Goal: Task Accomplishment & Management: Complete application form

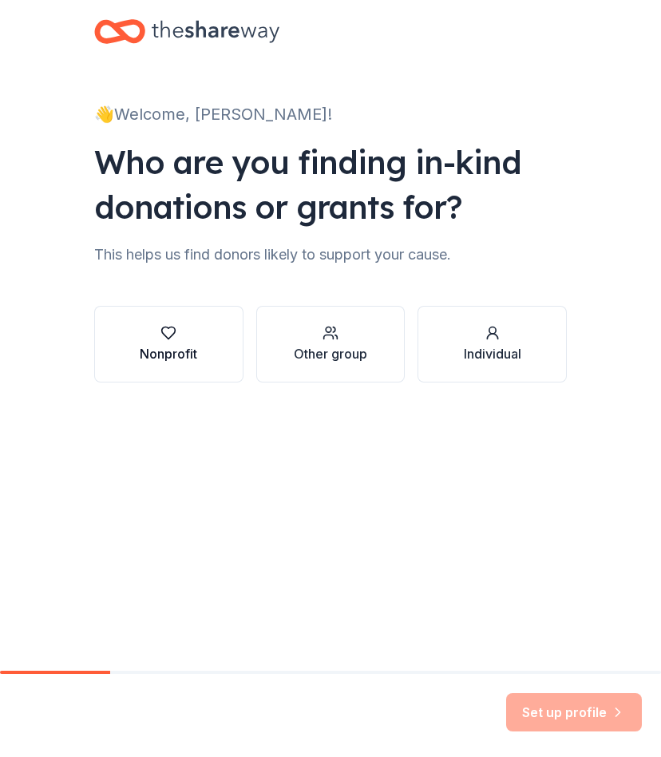
click at [205, 342] on button "Nonprofit" at bounding box center [168, 344] width 149 height 77
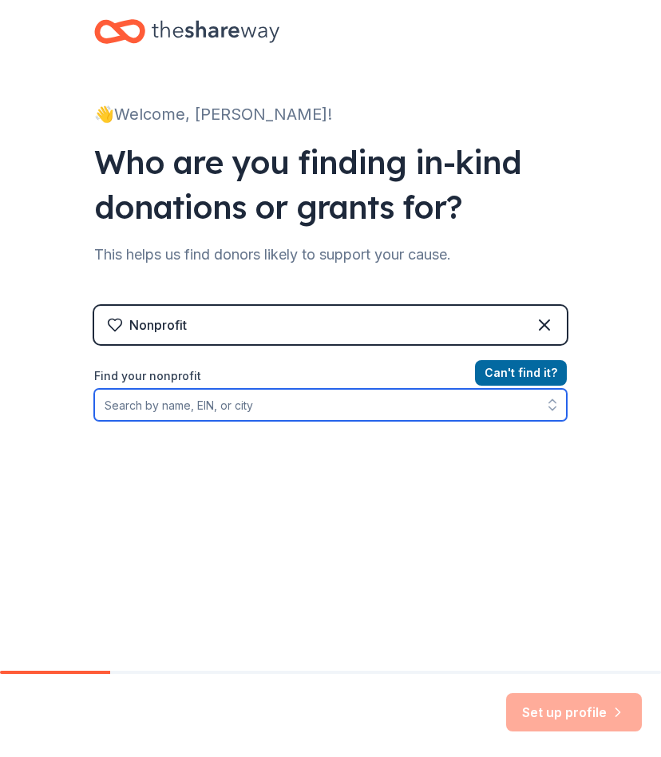
click at [259, 402] on input "Find your nonprofit" at bounding box center [330, 405] width 473 height 32
type input "Mammoth Lakes"
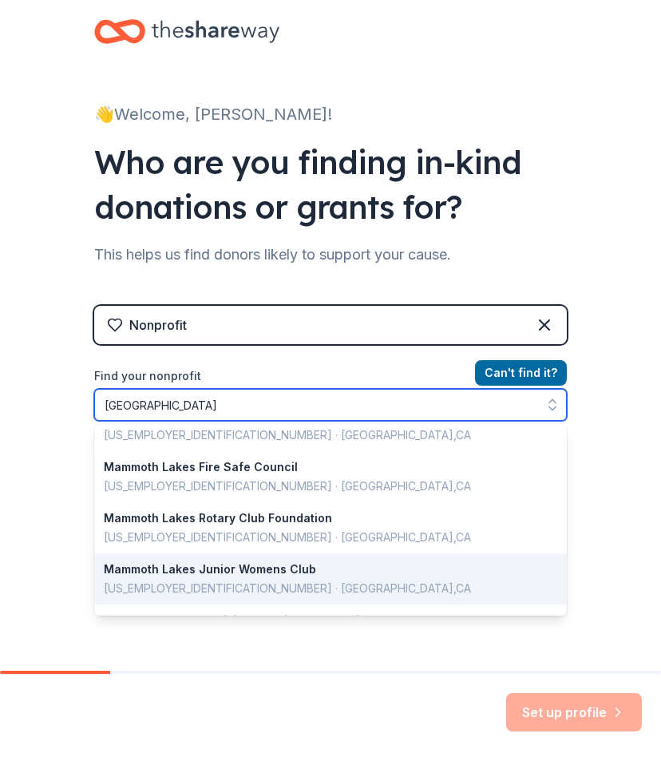
scroll to position [654, 0]
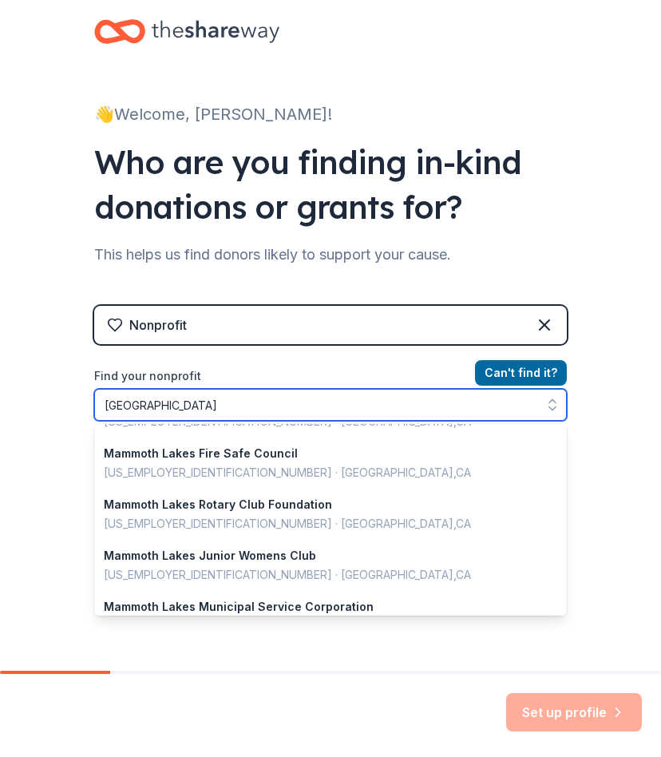
drag, startPoint x: 204, startPoint y: 400, endPoint x: 65, endPoint y: 400, distance: 138.9
click at [65, 400] on div "👋 Welcome, Charlotte! Who are you finding in-kind donations or grants for? This…" at bounding box center [330, 328] width 661 height 657
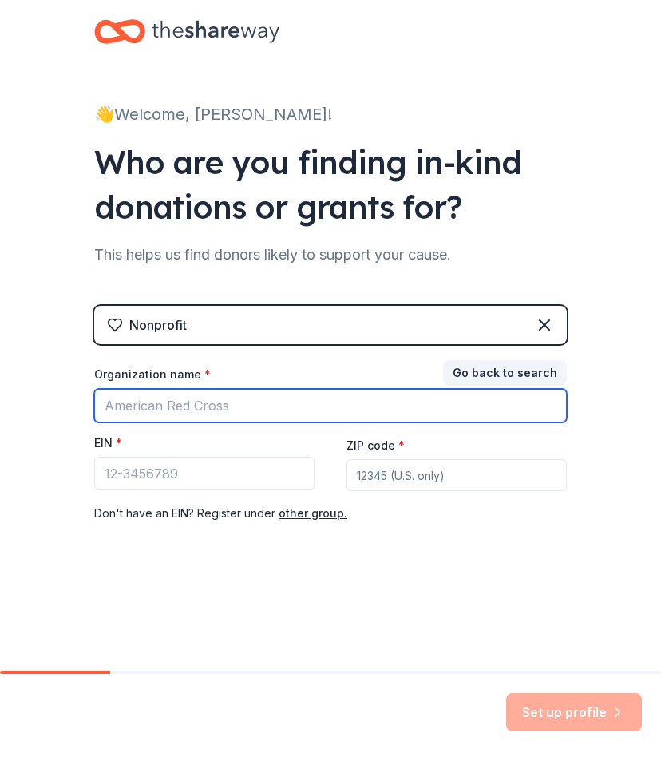
click at [147, 408] on input "Organization name *" at bounding box center [330, 406] width 473 height 34
type input "Disabled Sport"
type input "a"
type input "Access Mammoth"
click at [384, 402] on input "Access Mammoth" at bounding box center [330, 406] width 473 height 34
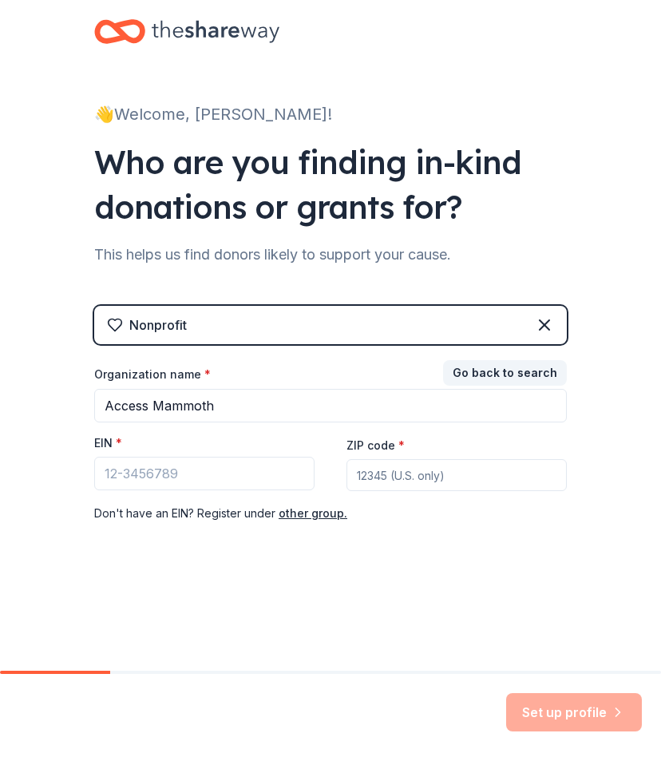
click at [384, 424] on div "Organization name * Access Mammoth EIN * ZIP code * Don ' t have an EIN? Regist…" at bounding box center [330, 444] width 473 height 156
click at [489, 376] on button "Go back to search" at bounding box center [505, 373] width 124 height 26
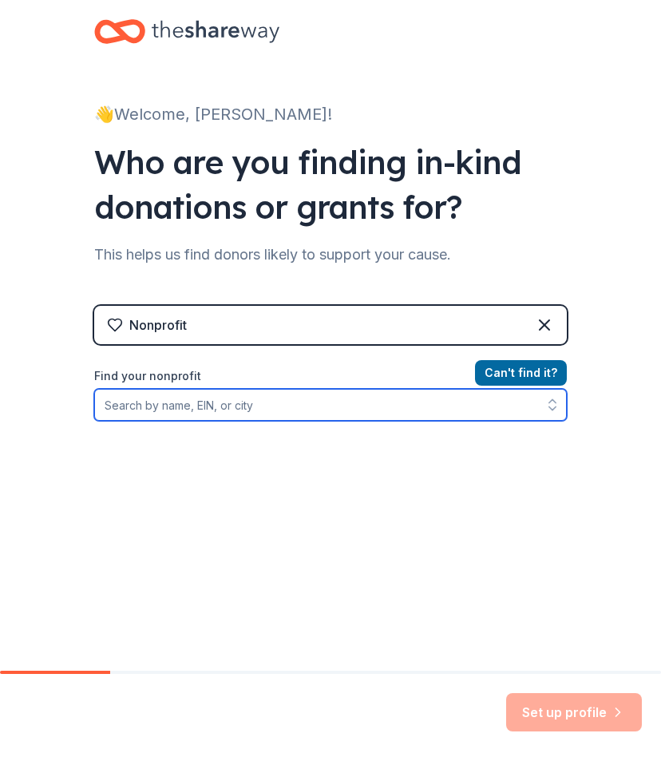
click at [380, 411] on input "Find your nonprofit" at bounding box center [330, 405] width 473 height 32
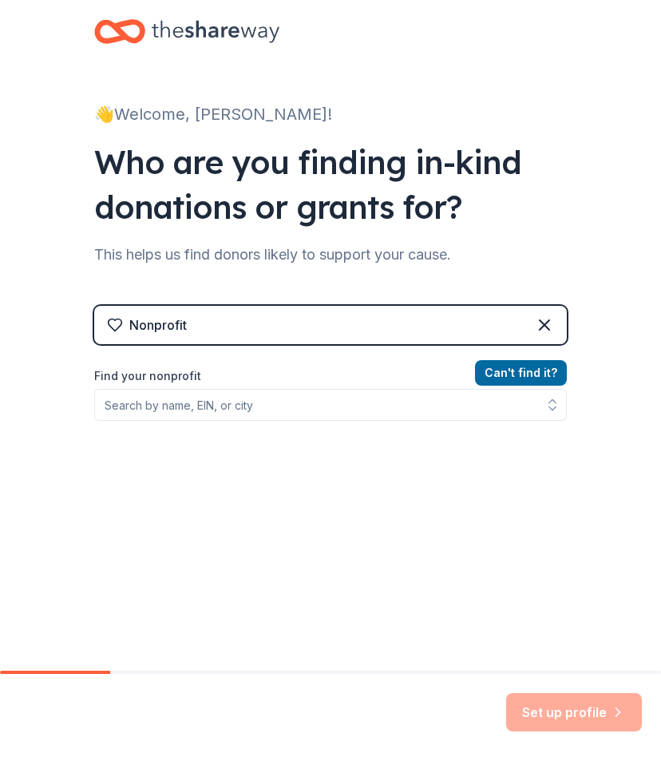
click at [461, 468] on div "Can ' t find it? Find your nonprofit" at bounding box center [330, 455] width 473 height 185
click at [529, 374] on button "Can ' t find it?" at bounding box center [521, 373] width 92 height 26
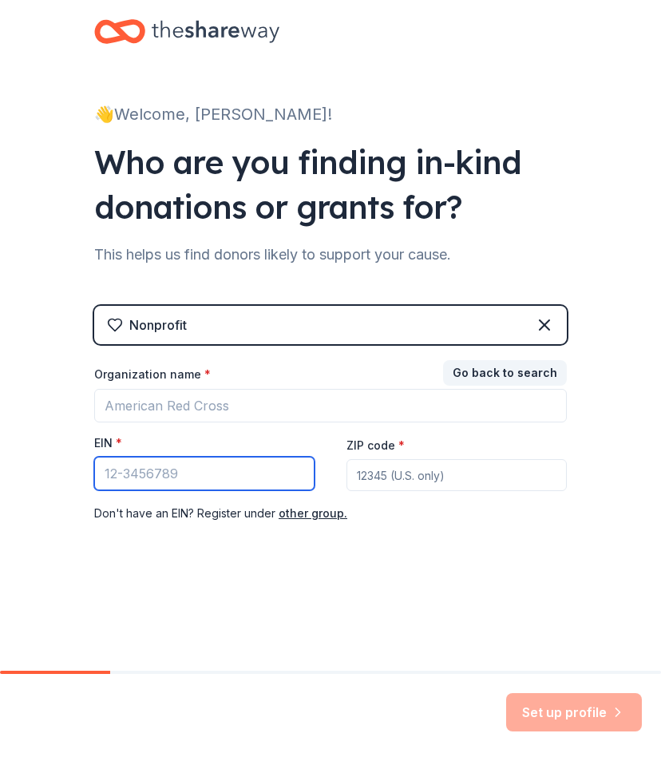
click at [253, 483] on input "EIN *" at bounding box center [204, 474] width 220 height 34
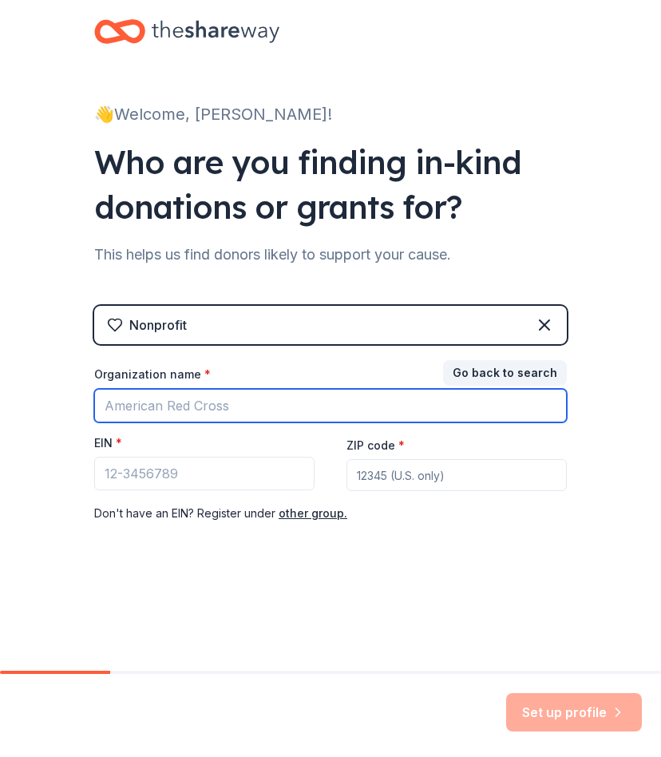
click at [184, 397] on input "Organization name *" at bounding box center [330, 406] width 473 height 34
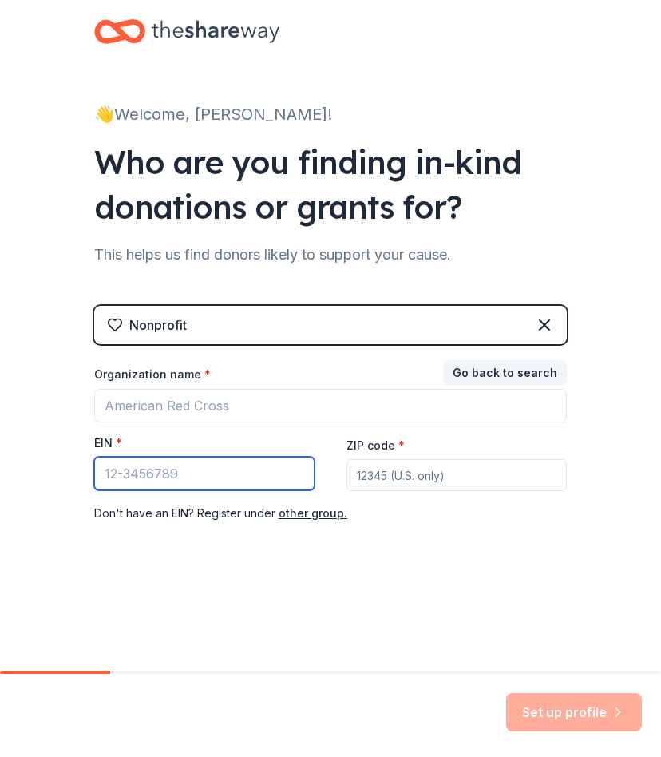
click at [124, 472] on input "EIN *" at bounding box center [204, 474] width 220 height 34
paste input "31-1732524"
type input "31-1732524"
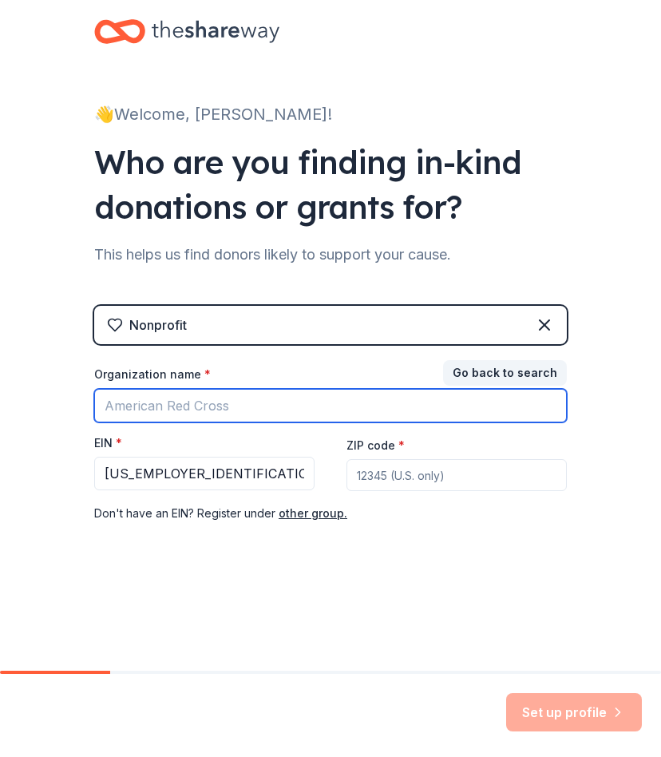
click at [183, 412] on input "Organization name *" at bounding box center [330, 406] width 473 height 34
type input "Access Mammoth"
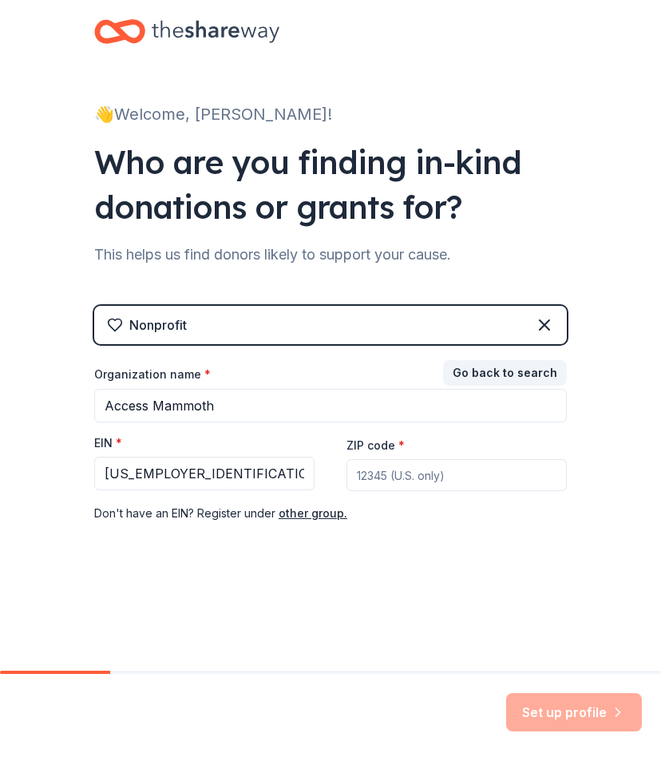
click at [407, 479] on input "ZIP code *" at bounding box center [456, 475] width 220 height 32
type input "93546"
click at [577, 711] on button "Set up profile" at bounding box center [574, 712] width 136 height 38
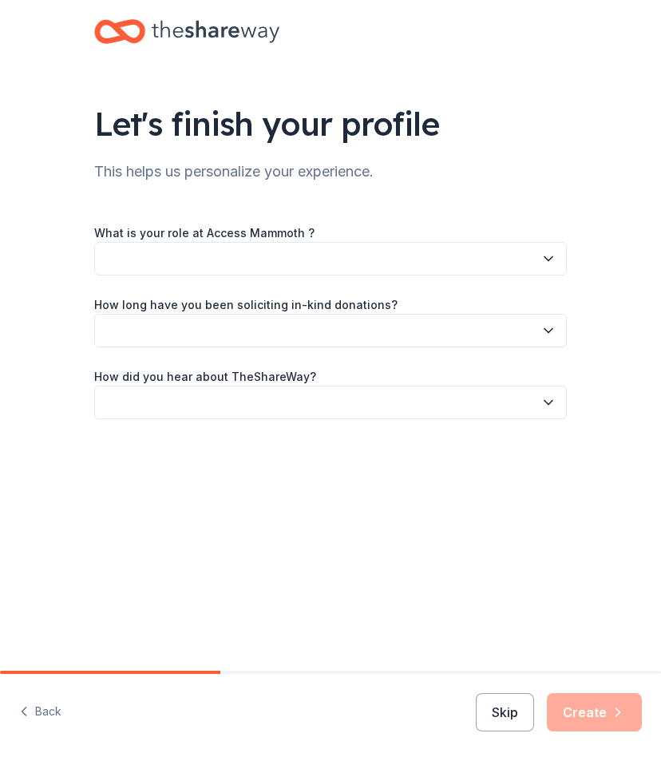
click at [451, 262] on button "button" at bounding box center [330, 259] width 473 height 34
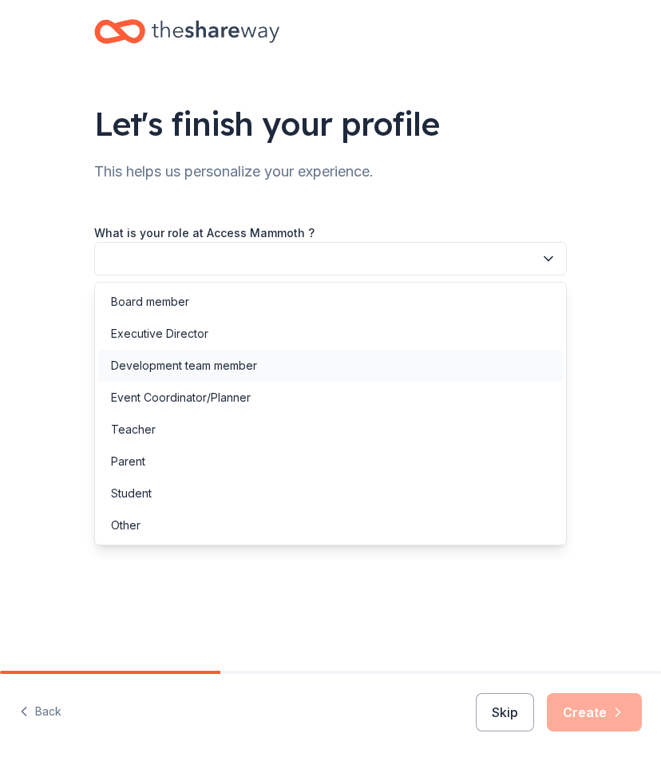
click at [410, 370] on div "Development team member" at bounding box center [330, 366] width 465 height 32
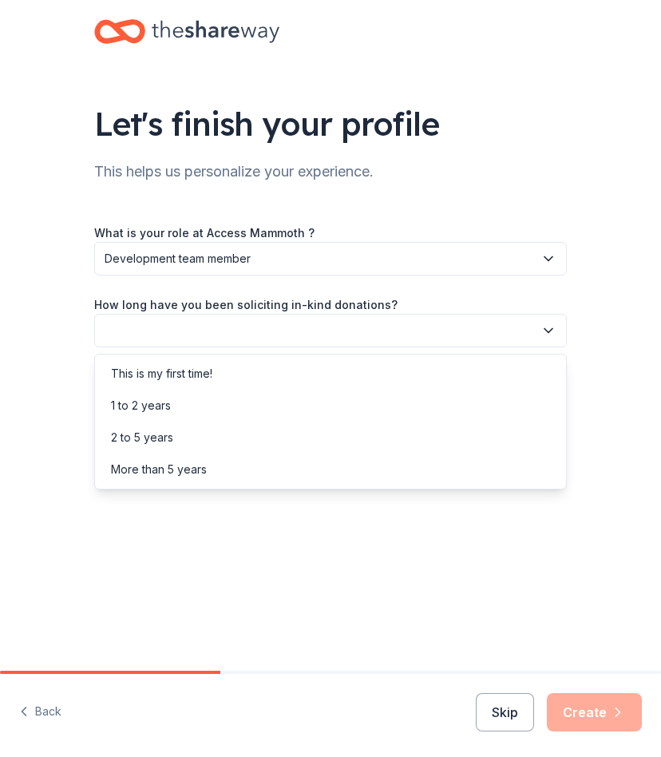
click at [256, 321] on button "button" at bounding box center [330, 331] width 473 height 34
click at [257, 403] on div "1 to 2 years" at bounding box center [330, 406] width 465 height 32
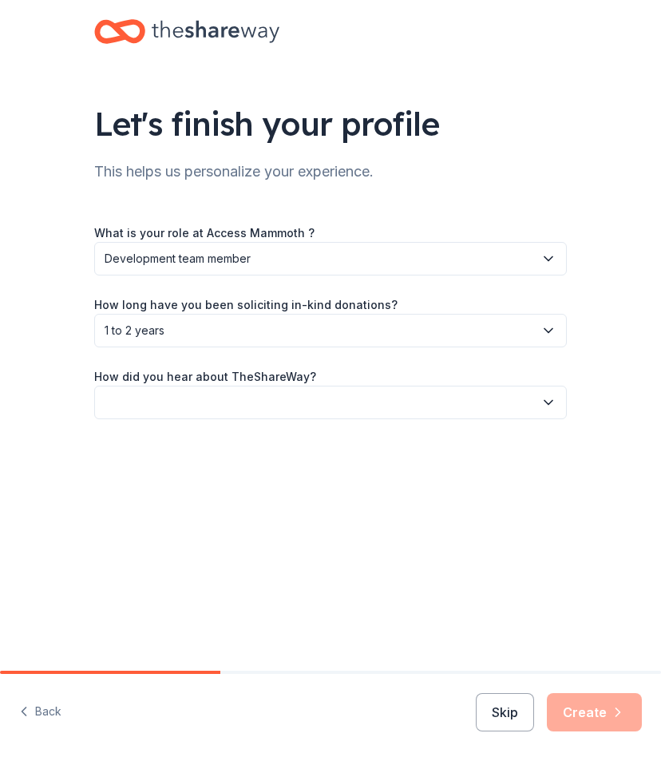
click at [247, 397] on button "button" at bounding box center [330, 403] width 473 height 34
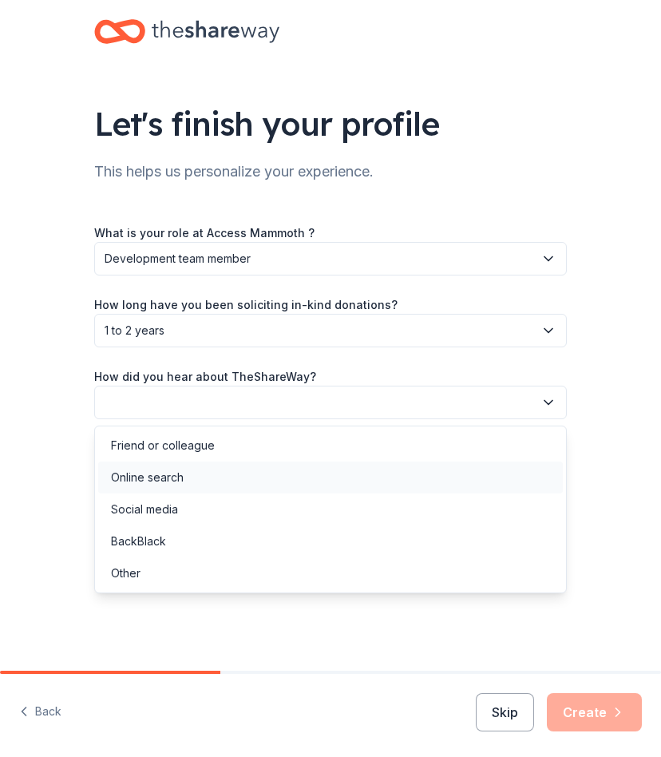
click at [259, 477] on div "Online search" at bounding box center [330, 477] width 465 height 32
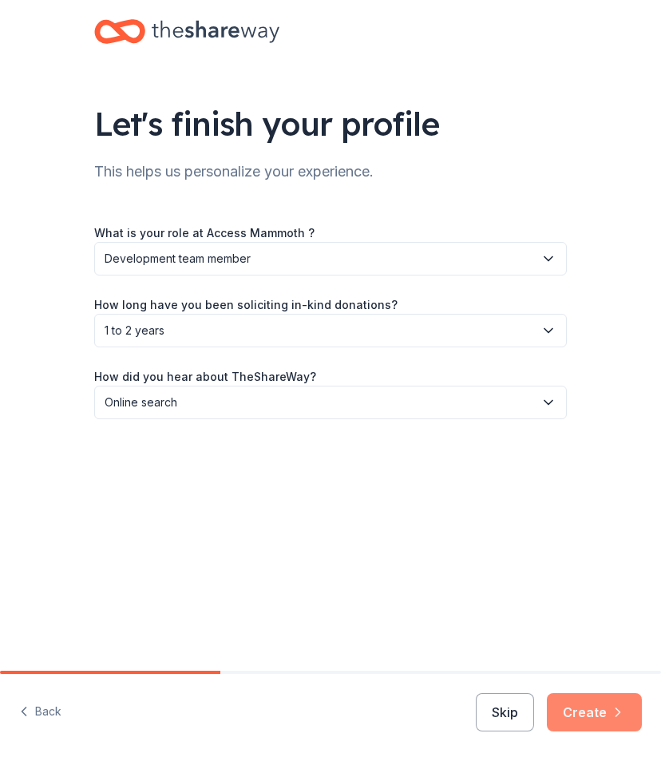
click at [601, 710] on button "Create" at bounding box center [594, 712] width 95 height 38
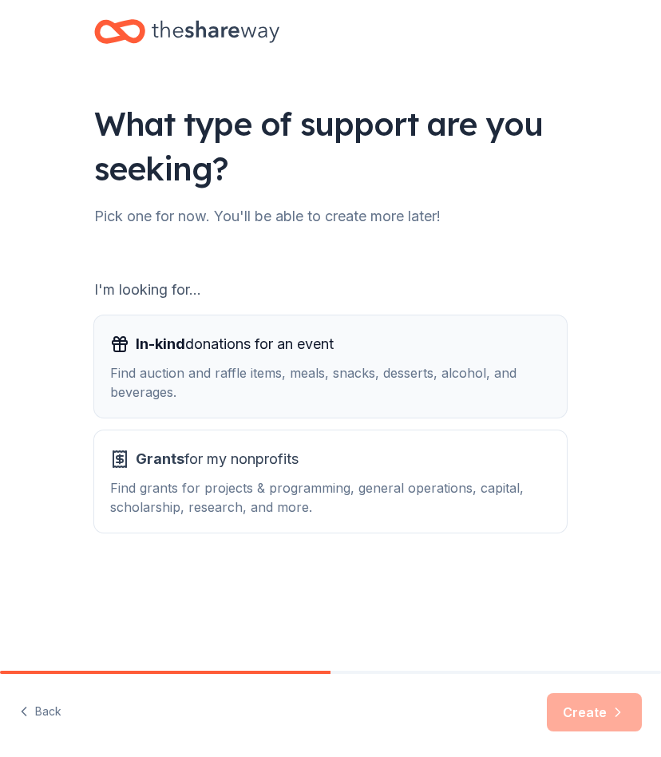
click at [220, 376] on div "Find auction and raffle items, meals, snacks, desserts, alcohol, and beverages." at bounding box center [330, 382] width 441 height 38
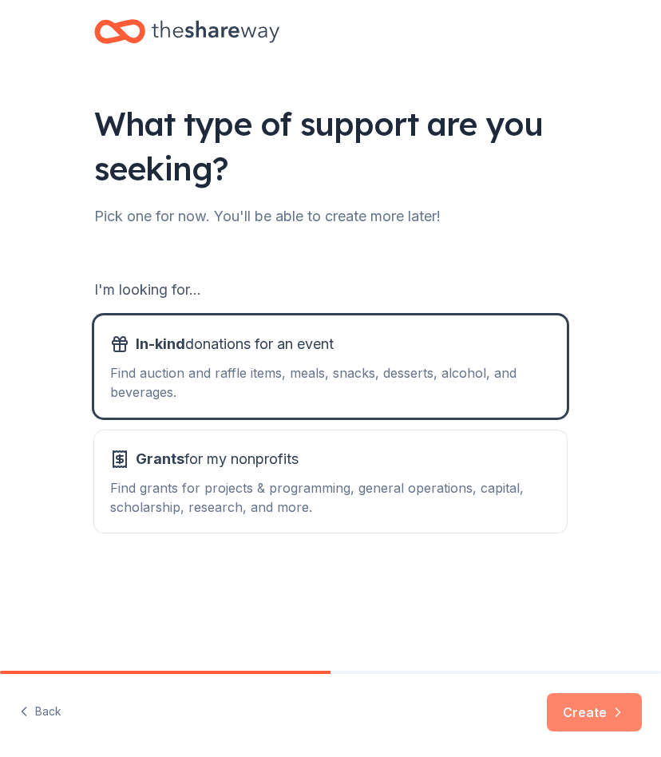
click at [605, 697] on button "Create" at bounding box center [594, 712] width 95 height 38
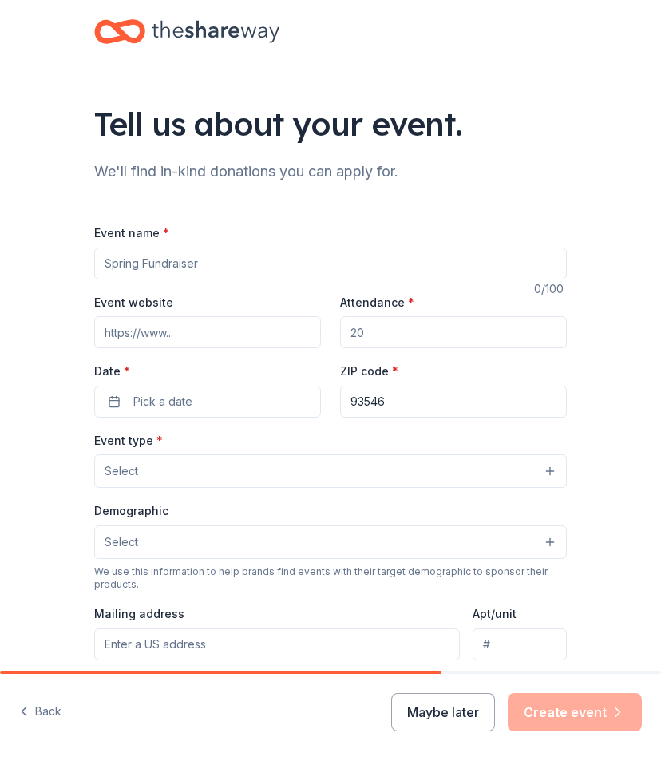
click at [228, 271] on input "Event name *" at bounding box center [330, 263] width 473 height 32
click at [479, 718] on button "Maybe later" at bounding box center [443, 712] width 104 height 38
click at [443, 709] on button "Maybe later" at bounding box center [443, 712] width 104 height 38
click at [476, 720] on button "Maybe later" at bounding box center [443, 712] width 104 height 38
click at [582, 707] on div "Maybe later Create event" at bounding box center [516, 712] width 251 height 38
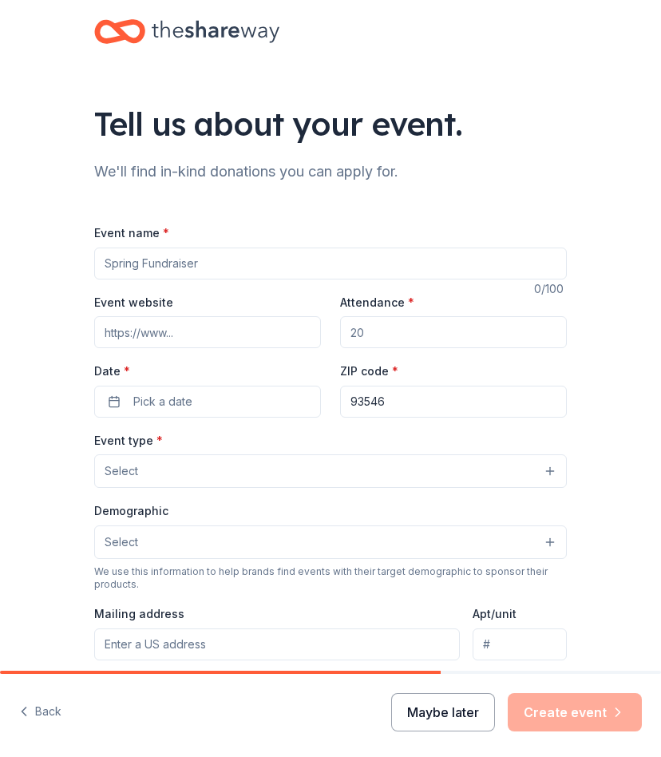
click at [477, 719] on button "Maybe later" at bounding box center [443, 712] width 104 height 38
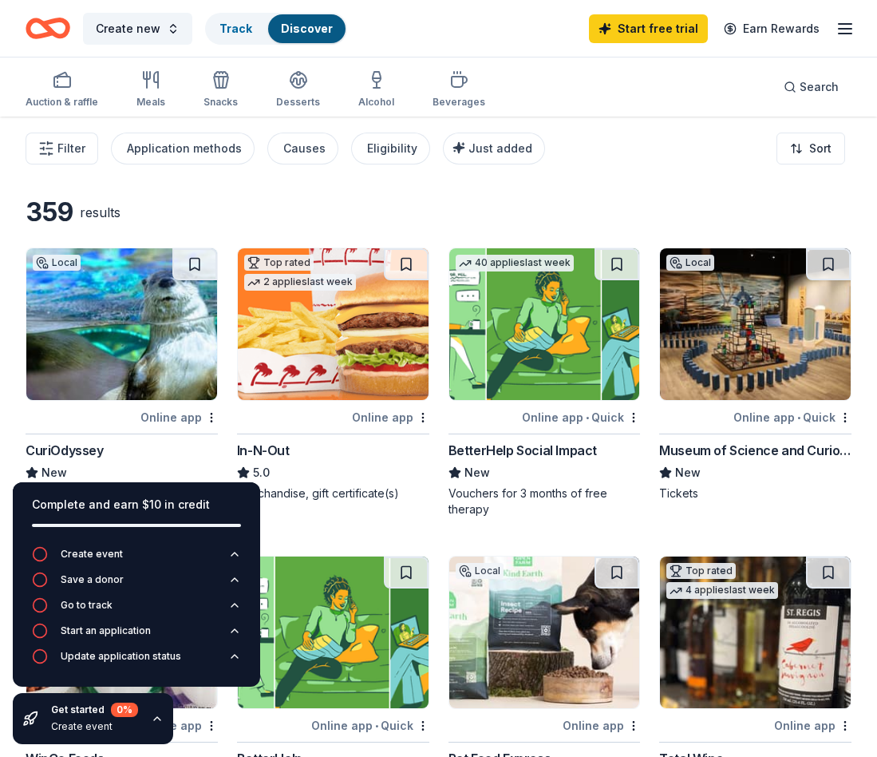
click at [285, 452] on div "In-N-Out" at bounding box center [263, 450] width 53 height 19
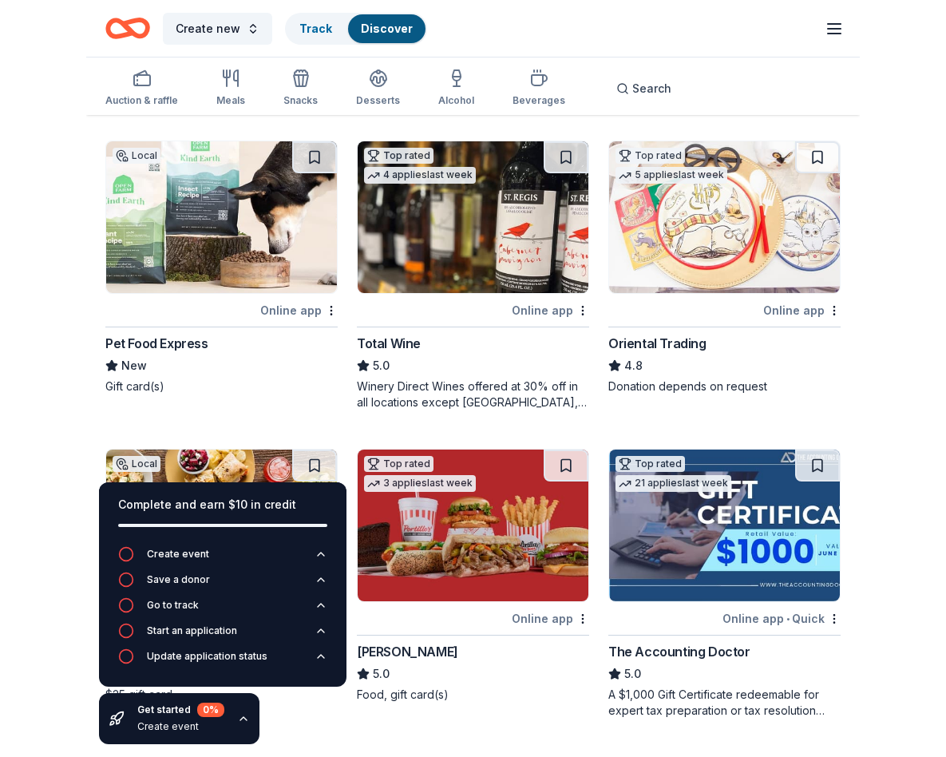
scroll to position [746, 0]
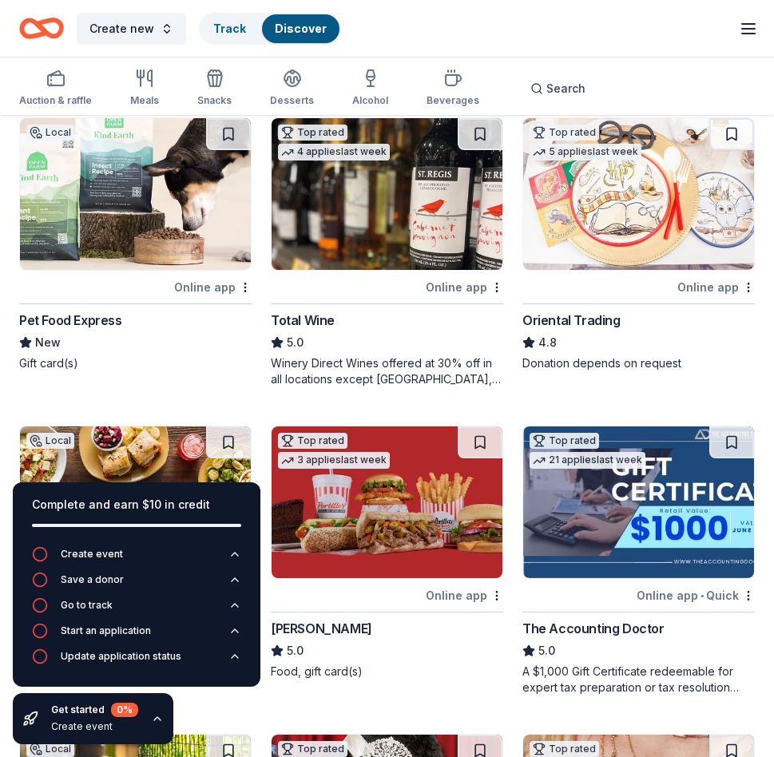
click at [532, 357] on div "Donation depends on request" at bounding box center [638, 363] width 232 height 16
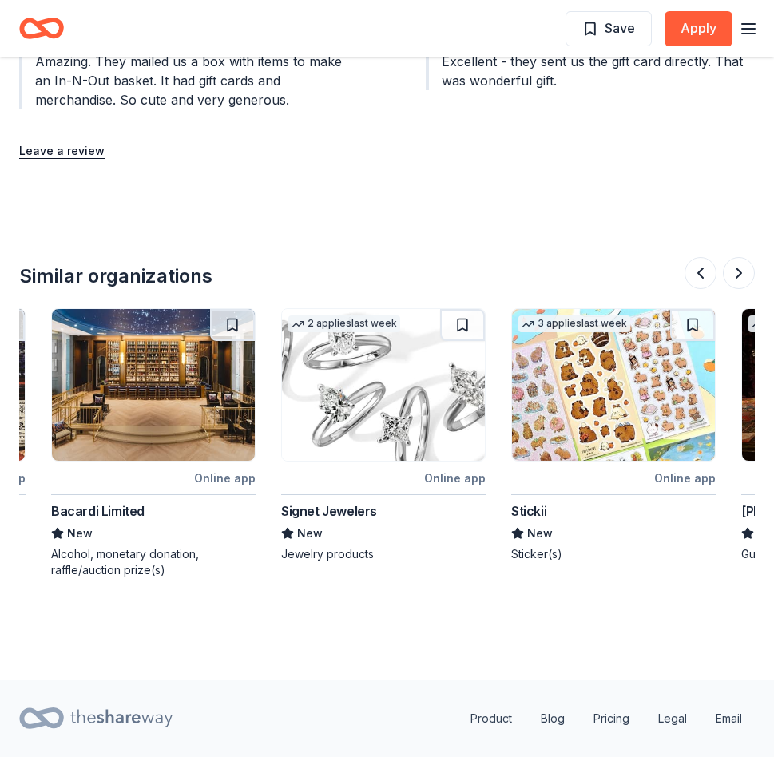
scroll to position [0, 883]
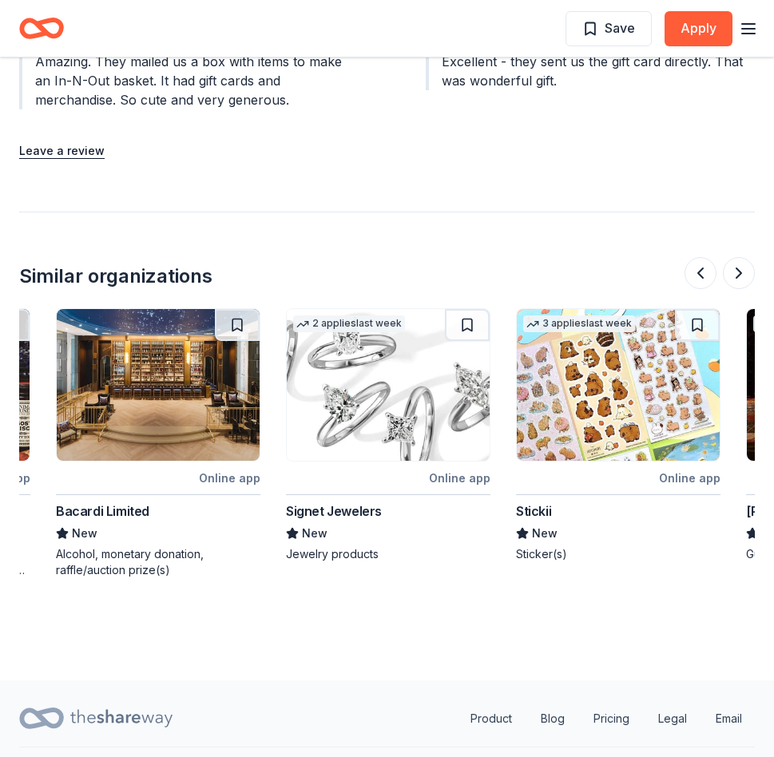
click at [115, 501] on div "Bacardi Limited" at bounding box center [102, 510] width 93 height 19
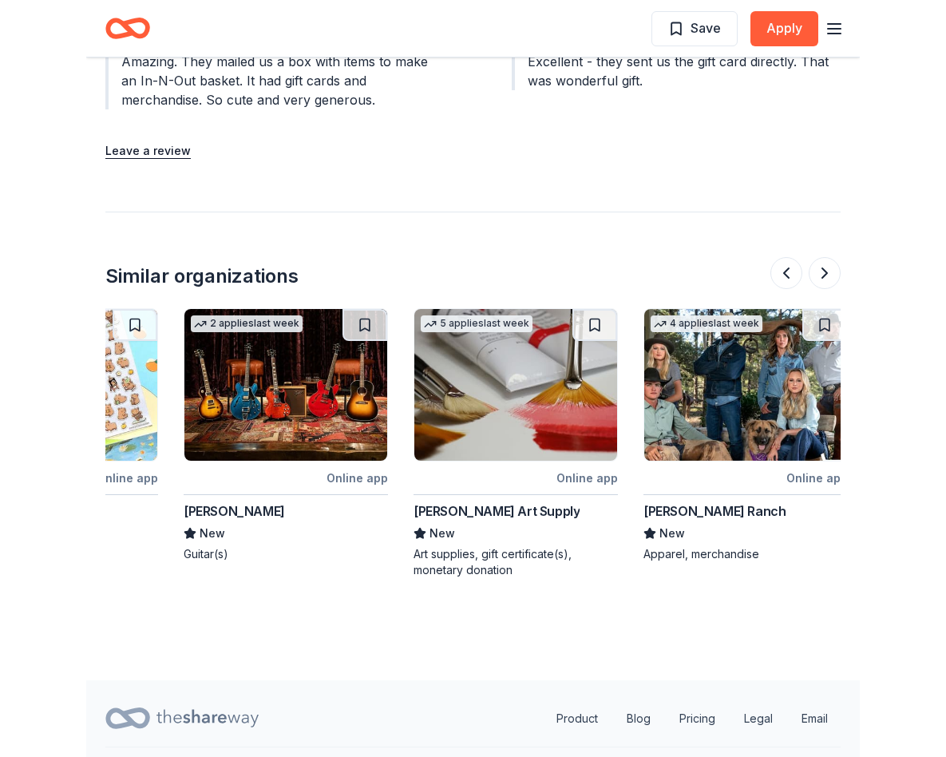
scroll to position [0, 1538]
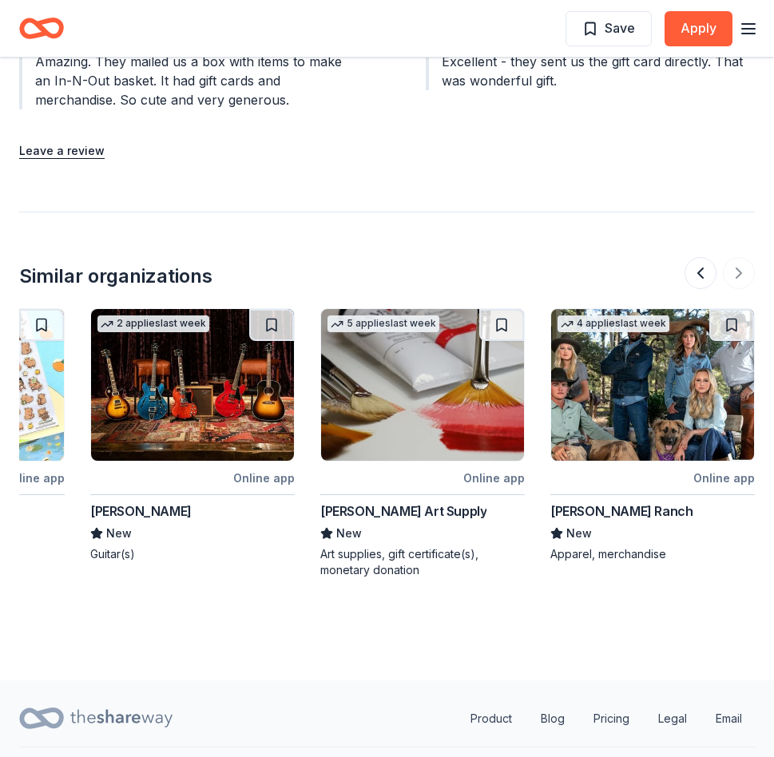
click at [206, 414] on img at bounding box center [192, 385] width 203 height 152
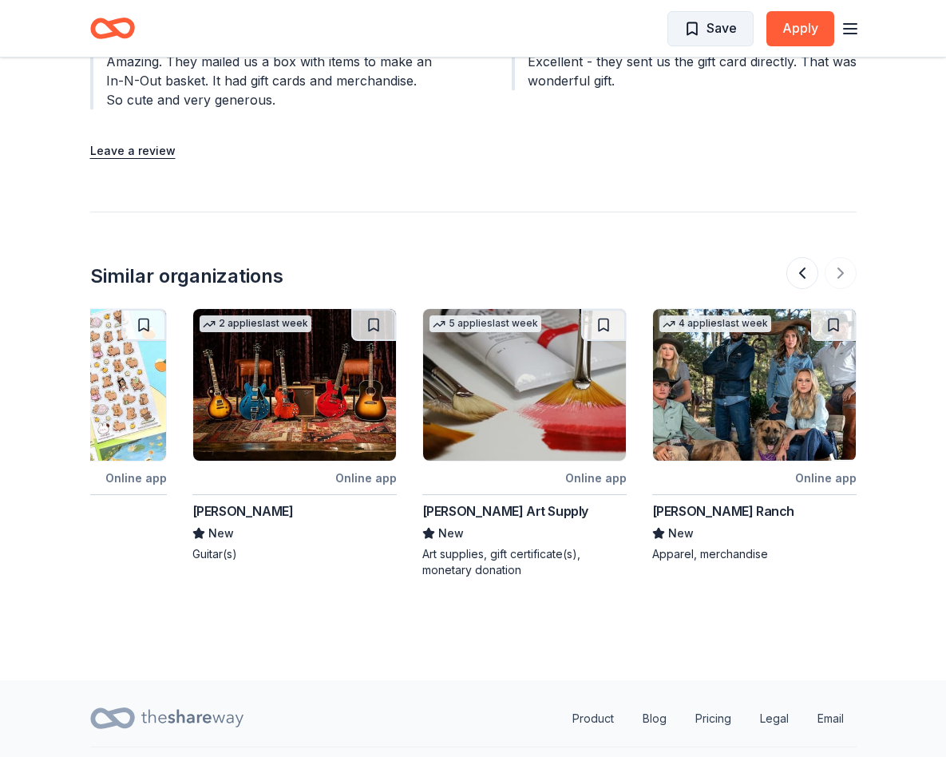
scroll to position [0, 1507]
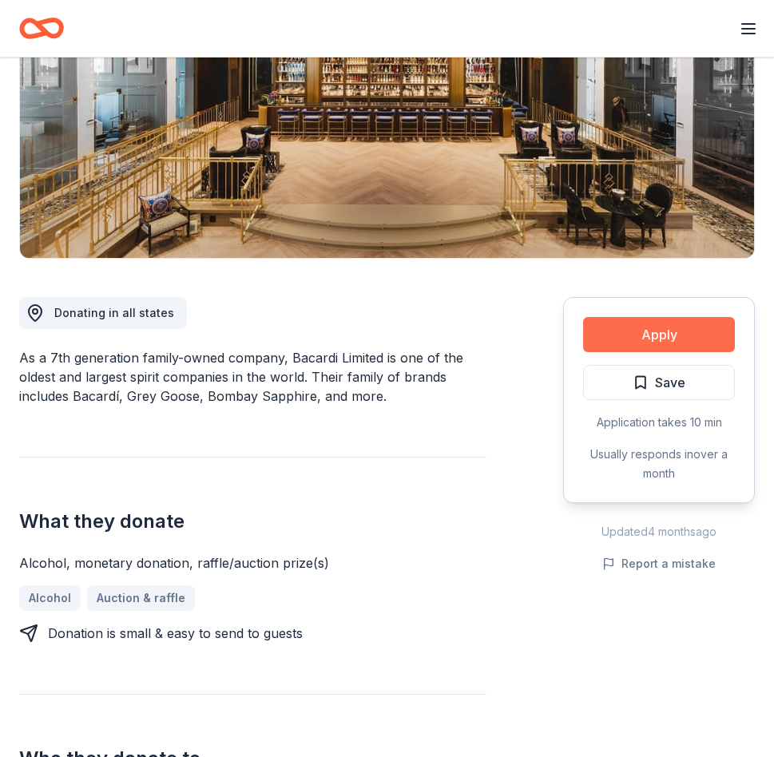
scroll to position [214, 0]
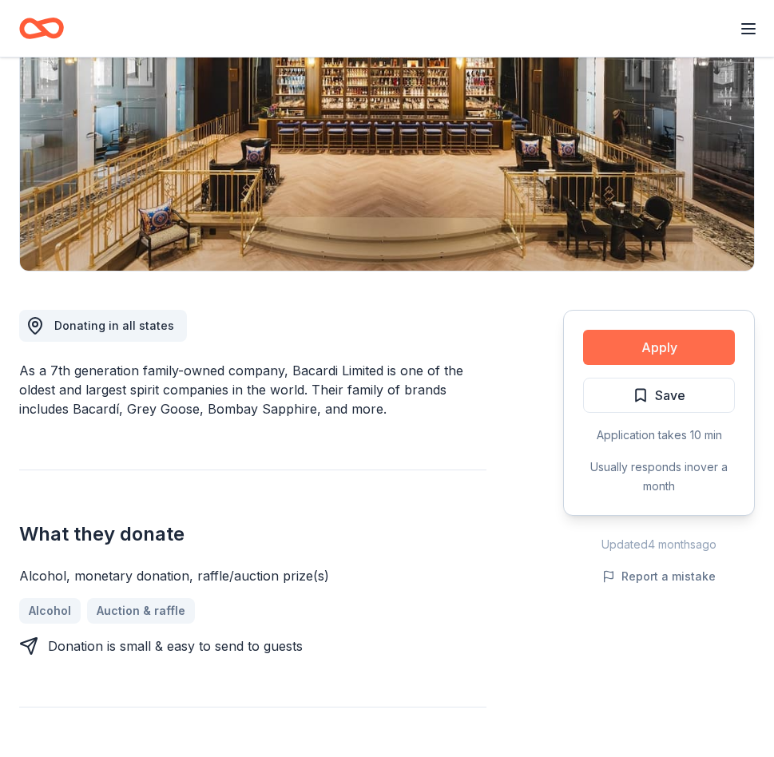
click at [623, 347] on button "Apply" at bounding box center [659, 347] width 152 height 35
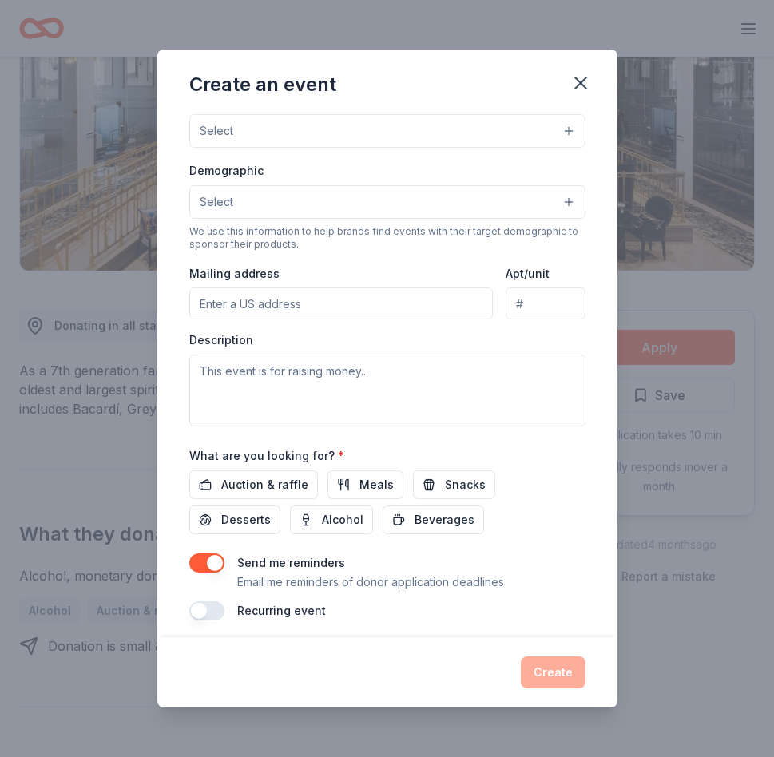
scroll to position [240, 0]
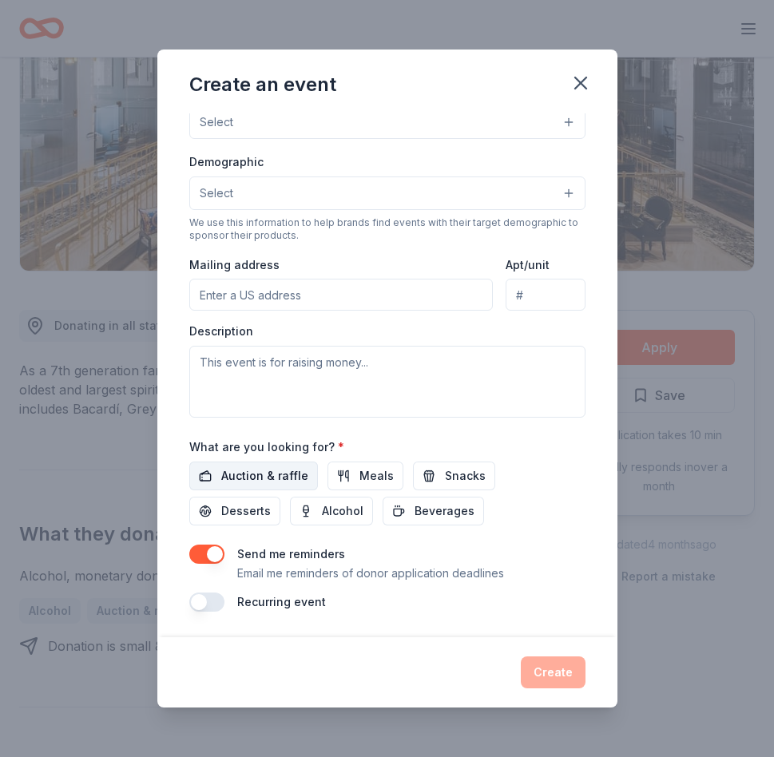
click at [262, 481] on span "Auction & raffle" at bounding box center [264, 475] width 87 height 19
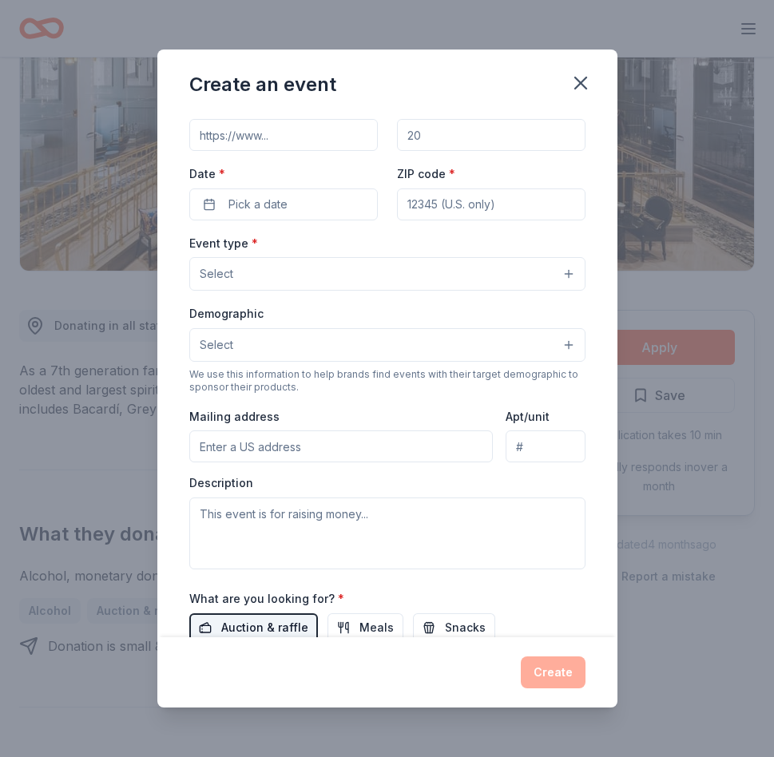
scroll to position [0, 0]
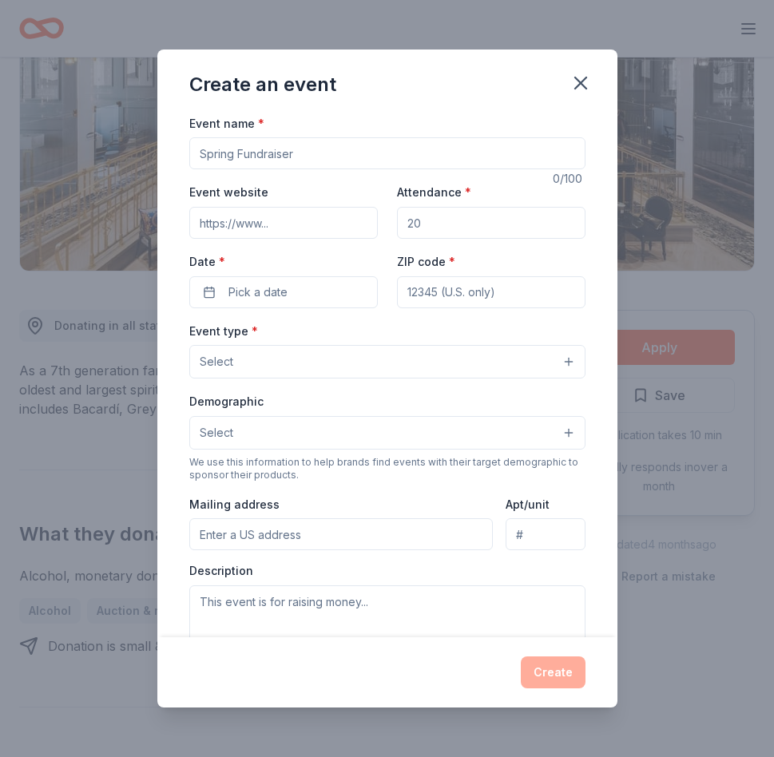
click at [260, 149] on input "Event name *" at bounding box center [387, 153] width 396 height 32
type input "The Extravaganza"
click at [254, 219] on input "Event website" at bounding box center [283, 223] width 188 height 32
paste input "https://accessmammoth.org/"
type input "https://accessmammoth.org/"
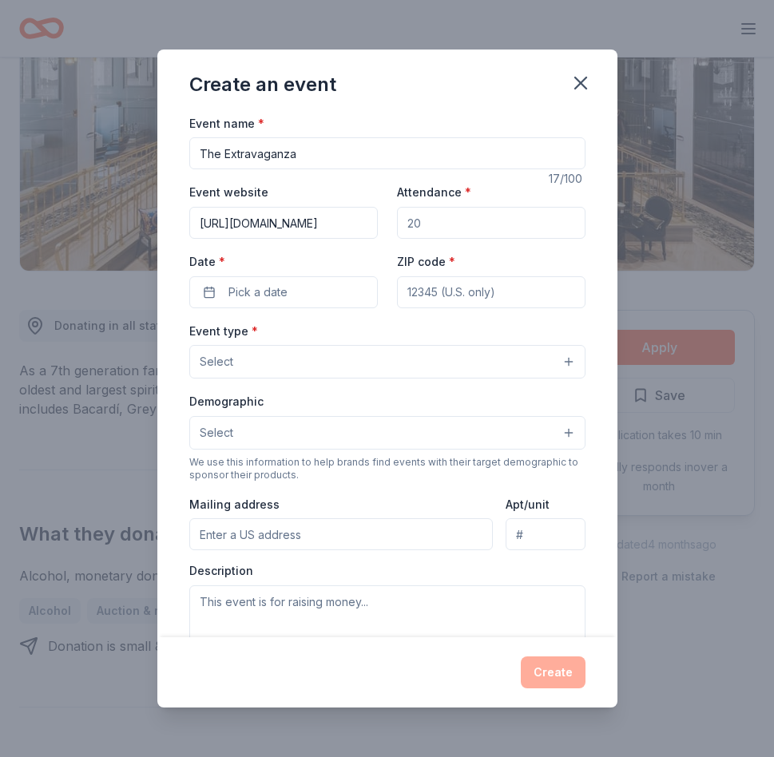
click at [425, 217] on input "Attendance *" at bounding box center [491, 223] width 188 height 32
type input "300"
click at [448, 308] on div "Event name * The Extravaganza 17 /100 Event website https://accessmammoth.org/ …" at bounding box center [387, 482] width 396 height 738
click at [448, 299] on input "ZIP code *" at bounding box center [491, 292] width 188 height 32
type input "93546"
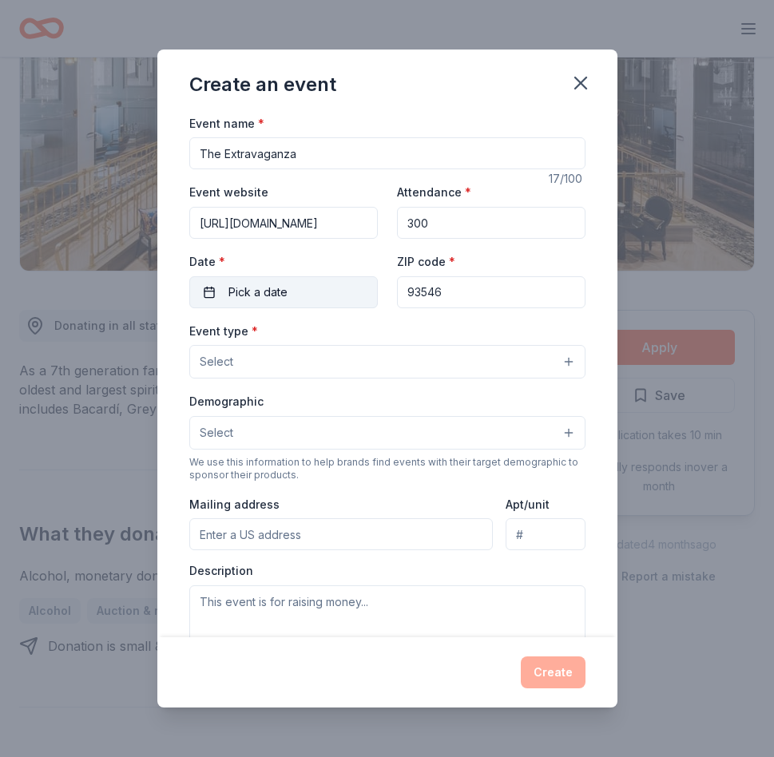
click at [286, 295] on span "Pick a date" at bounding box center [257, 292] width 59 height 19
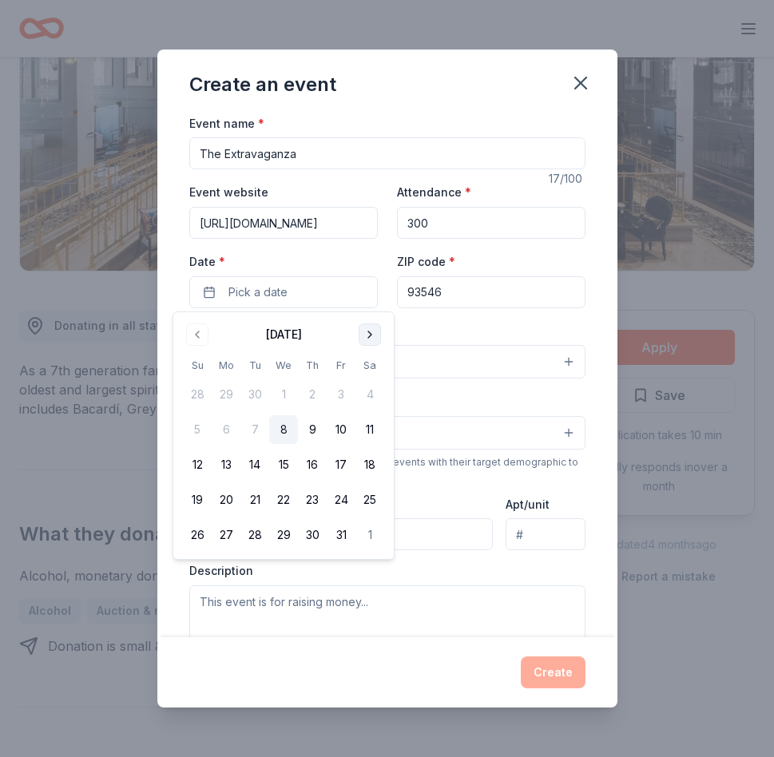
click at [370, 338] on button "Go to next month" at bounding box center [369, 334] width 22 height 22
click at [367, 396] on button "6" at bounding box center [369, 394] width 29 height 29
click at [434, 342] on div "Event type * Select" at bounding box center [387, 350] width 396 height 58
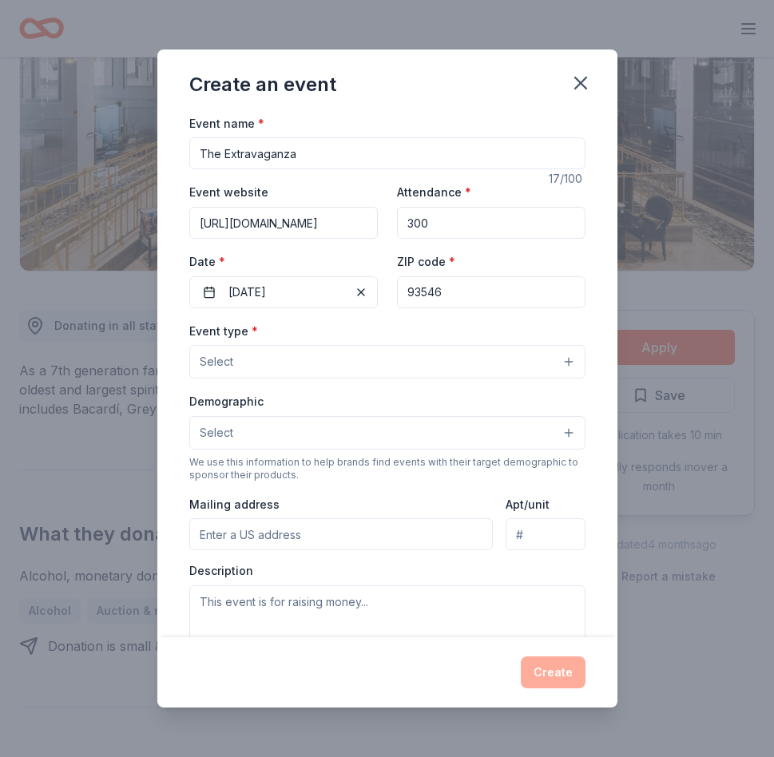
click at [420, 362] on button "Select" at bounding box center [387, 362] width 396 height 34
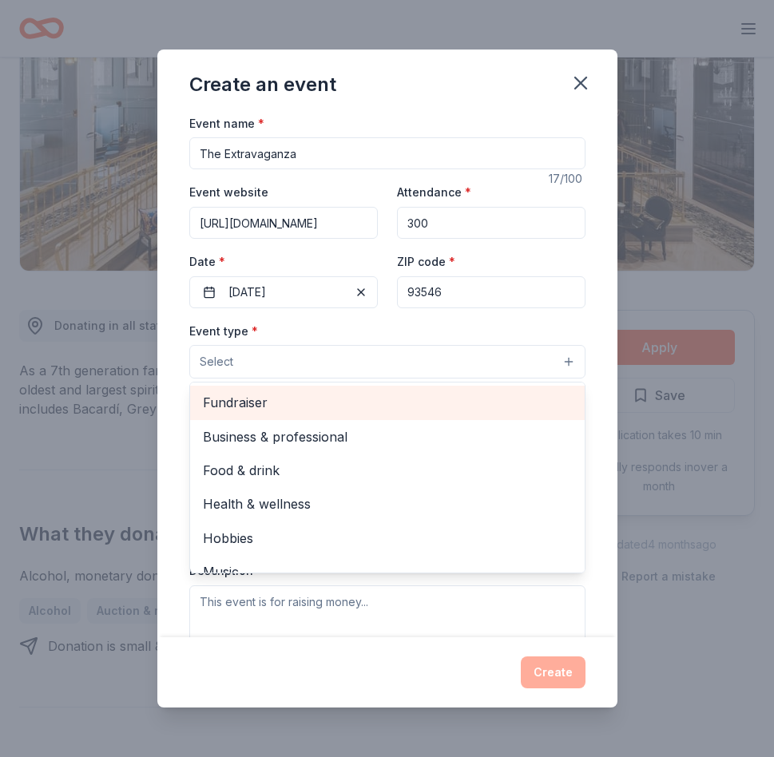
click at [406, 408] on span "Fundraiser" at bounding box center [387, 402] width 369 height 21
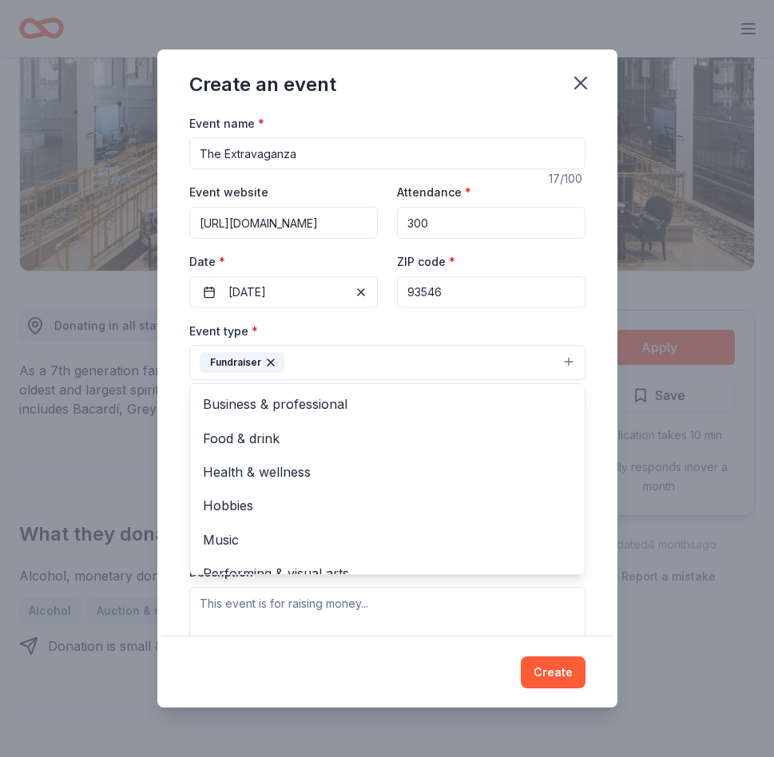
click at [391, 338] on div "Event type * Fundraiser Business & professional Food & drink Health & wellness …" at bounding box center [387, 351] width 396 height 60
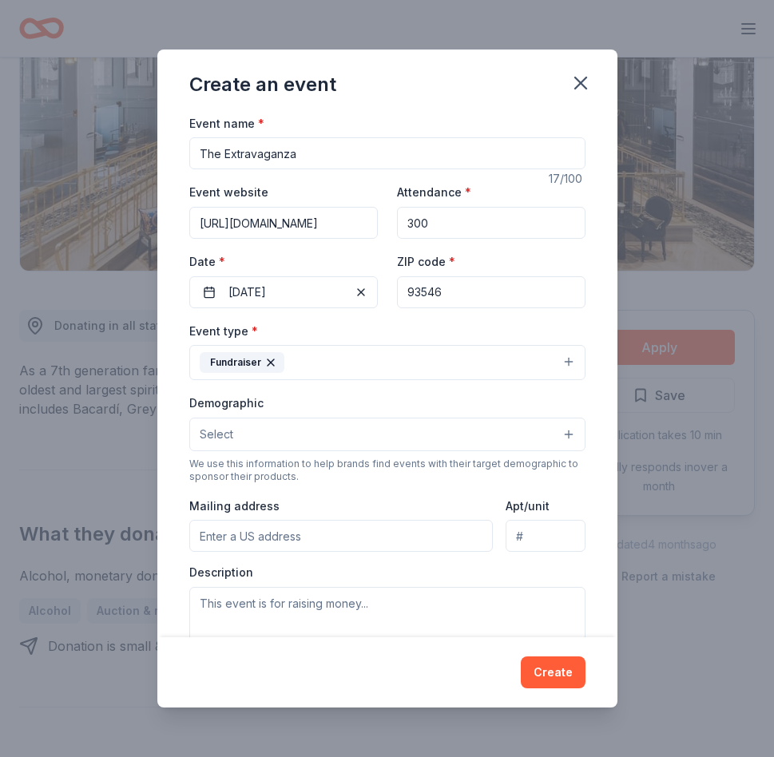
click at [364, 423] on button "Select" at bounding box center [387, 435] width 396 height 34
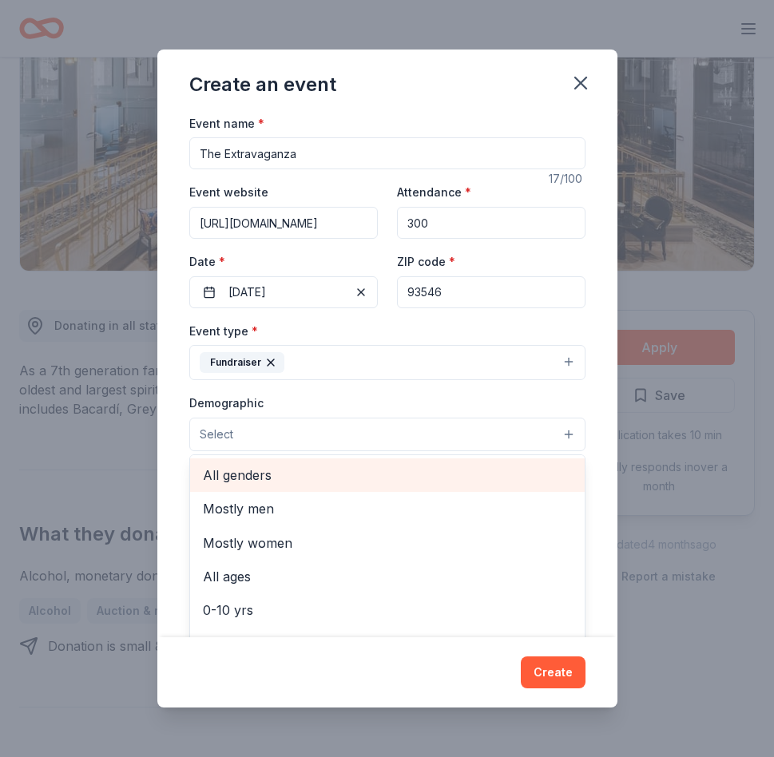
click at [335, 472] on span "All genders" at bounding box center [387, 475] width 369 height 21
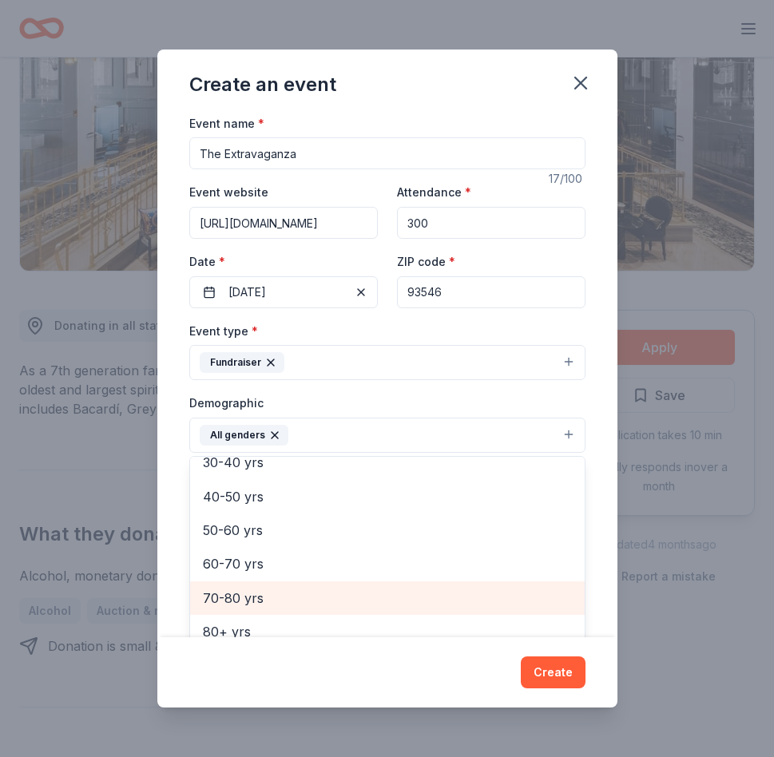
scroll to position [223, 0]
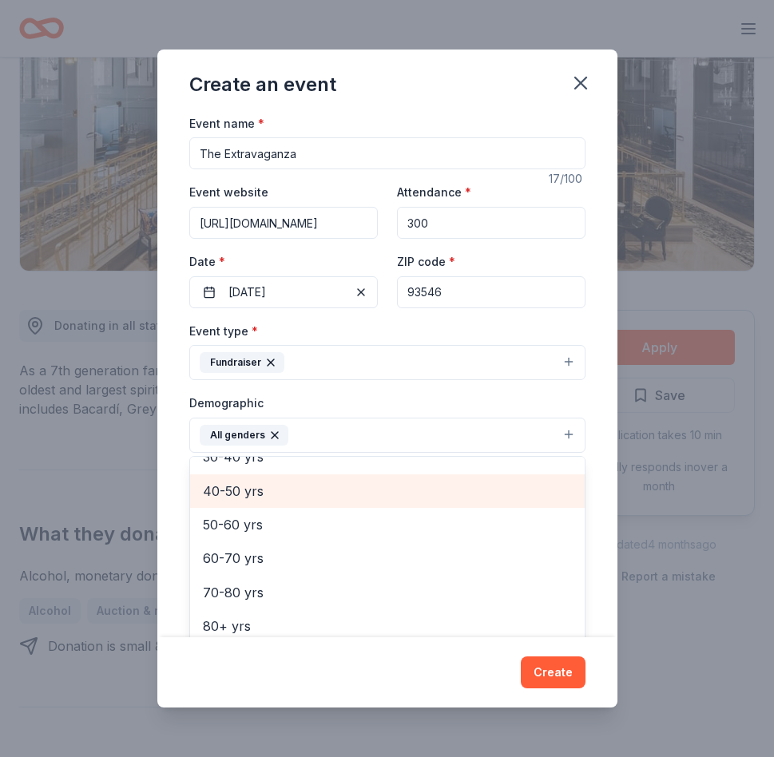
click at [300, 500] on span "40-50 yrs" at bounding box center [387, 491] width 369 height 21
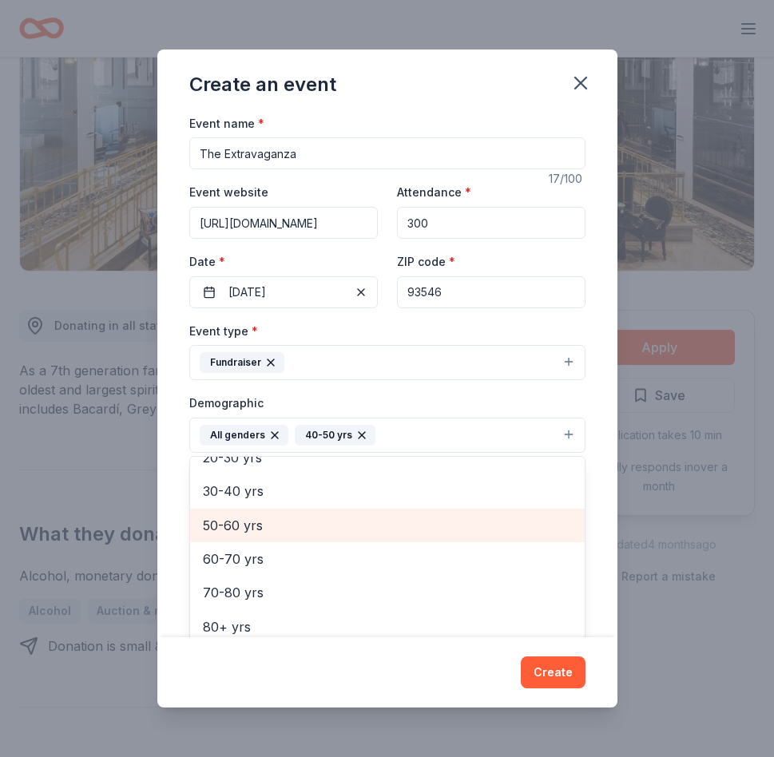
click at [315, 535] on span "50-60 yrs" at bounding box center [387, 525] width 369 height 21
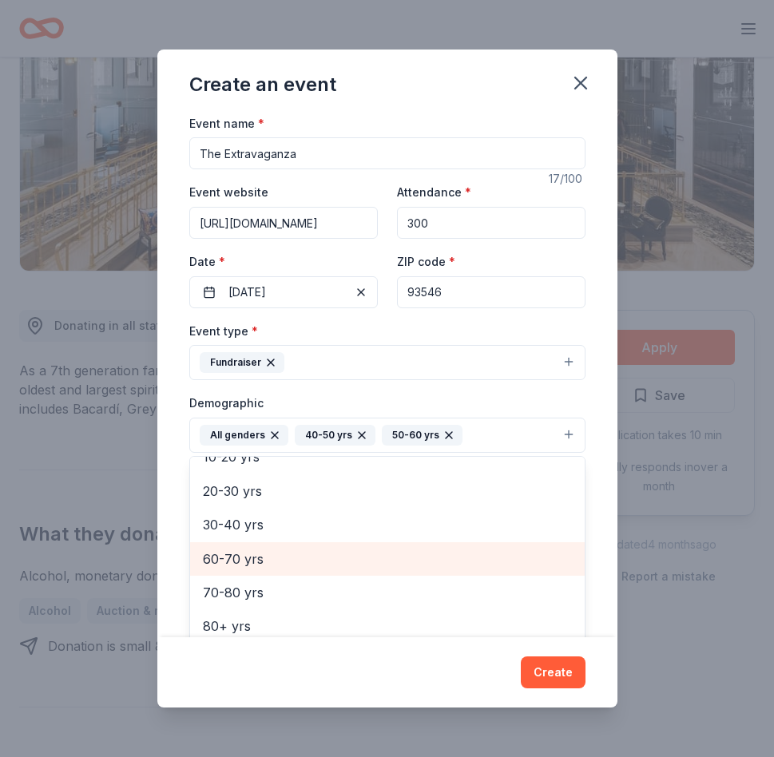
click at [360, 566] on span "60-70 yrs" at bounding box center [387, 558] width 369 height 21
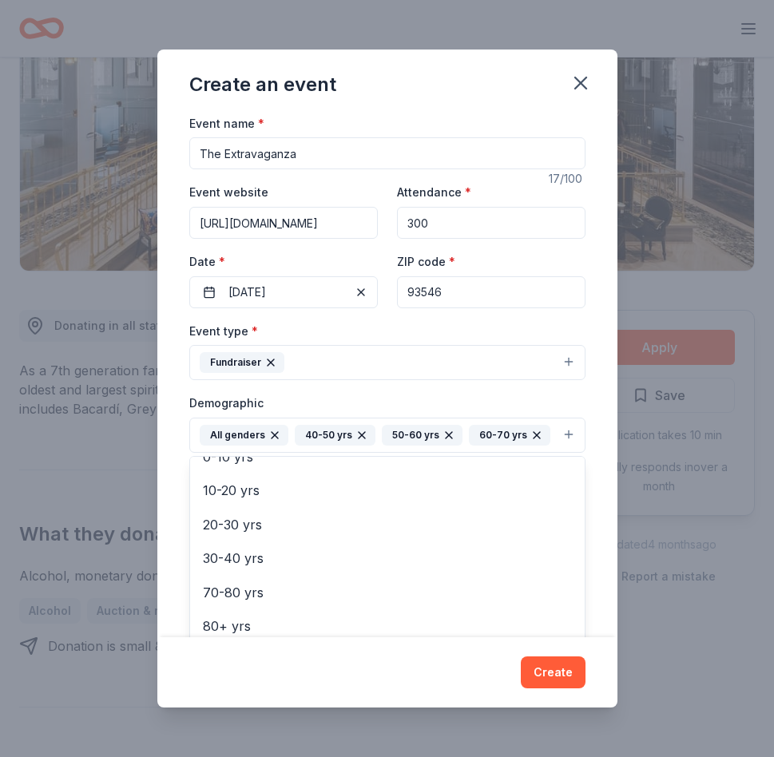
click at [426, 385] on div "Event type * Fundraiser Demographic All genders 40-50 yrs 50-60 yrs 60-70 yrs M…" at bounding box center [387, 490] width 396 height 339
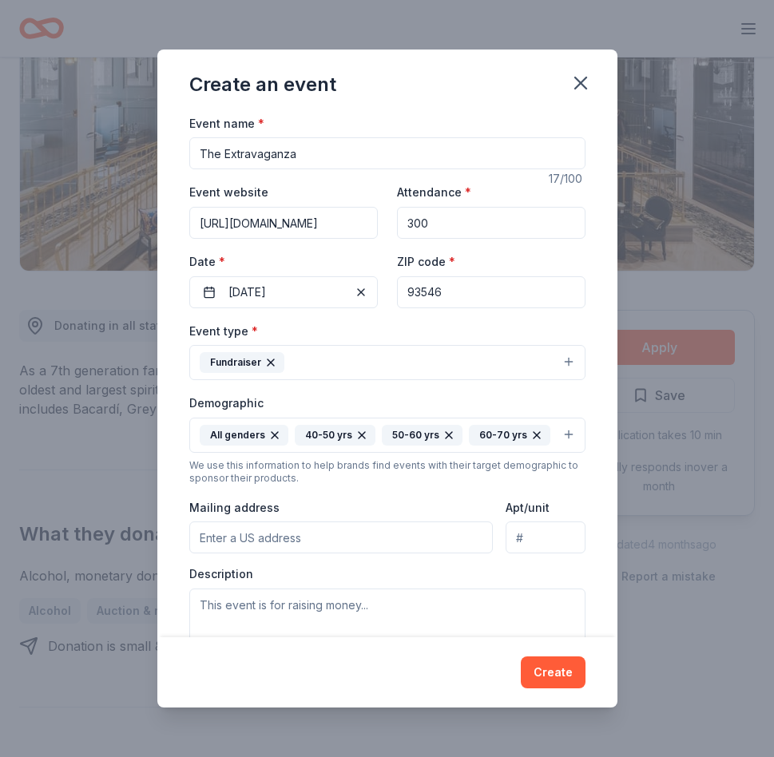
click at [283, 532] on input "Mailing address" at bounding box center [341, 537] width 304 height 32
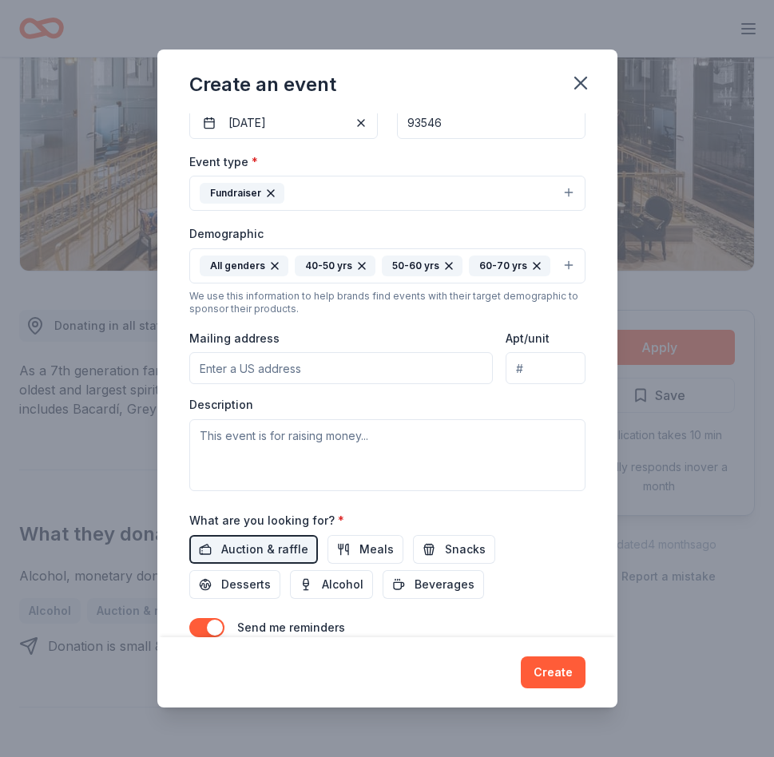
scroll to position [176, 0]
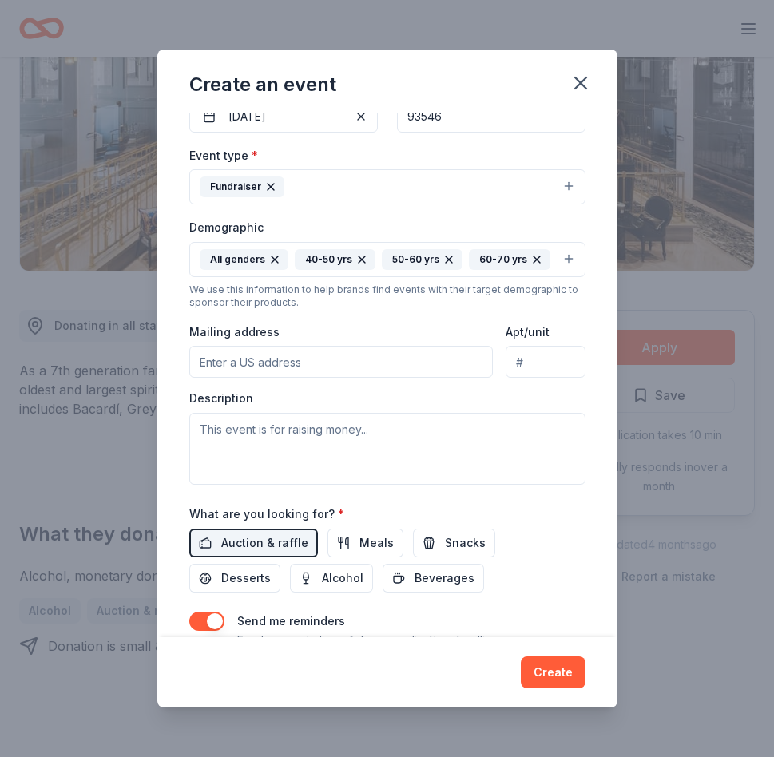
click at [347, 377] on input "Mailing address" at bounding box center [341, 362] width 304 height 32
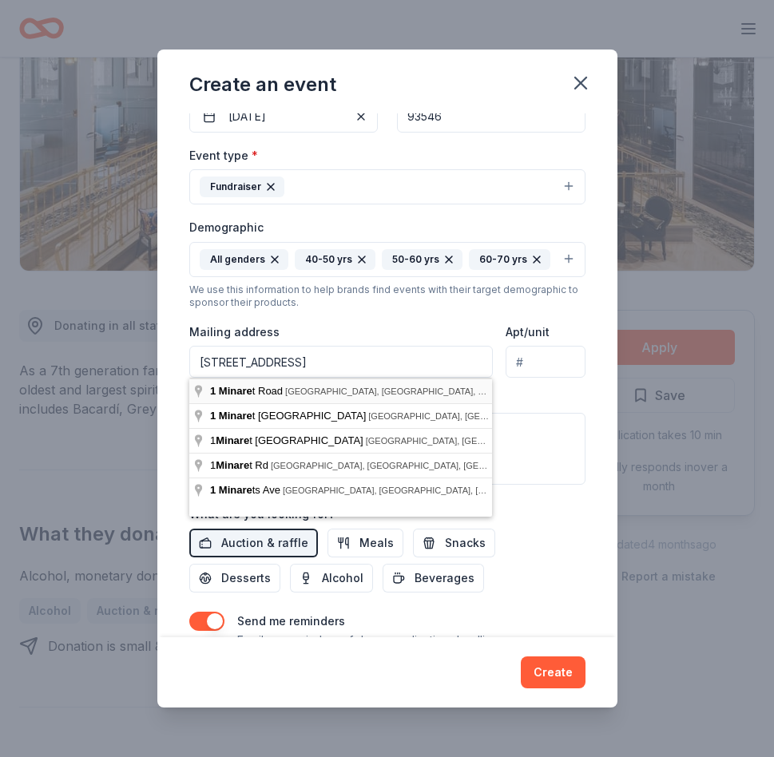
type input "1 Minaret Road, Mammoth Lakes, CA, 93546"
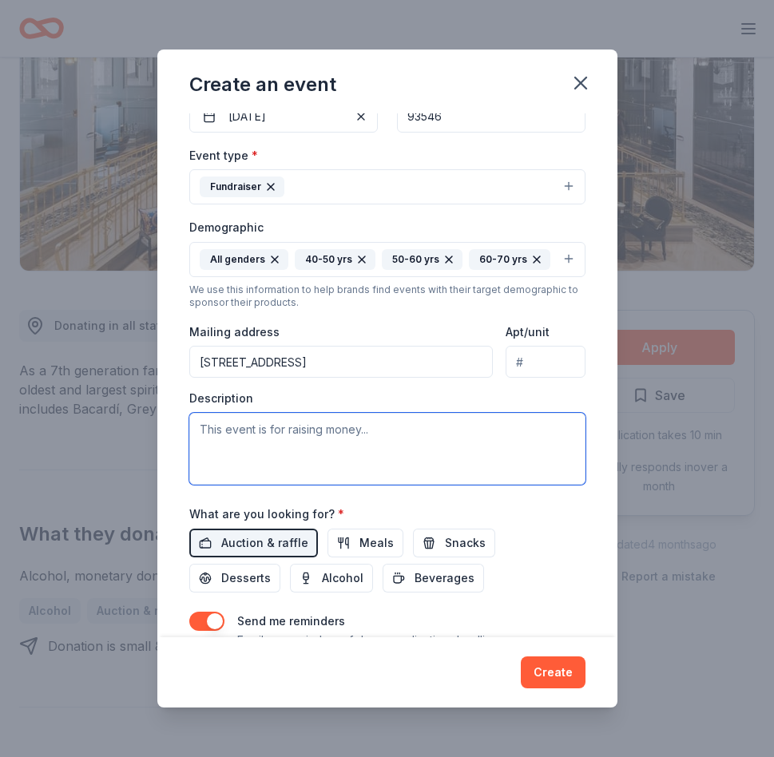
click at [311, 447] on textarea at bounding box center [387, 449] width 396 height 72
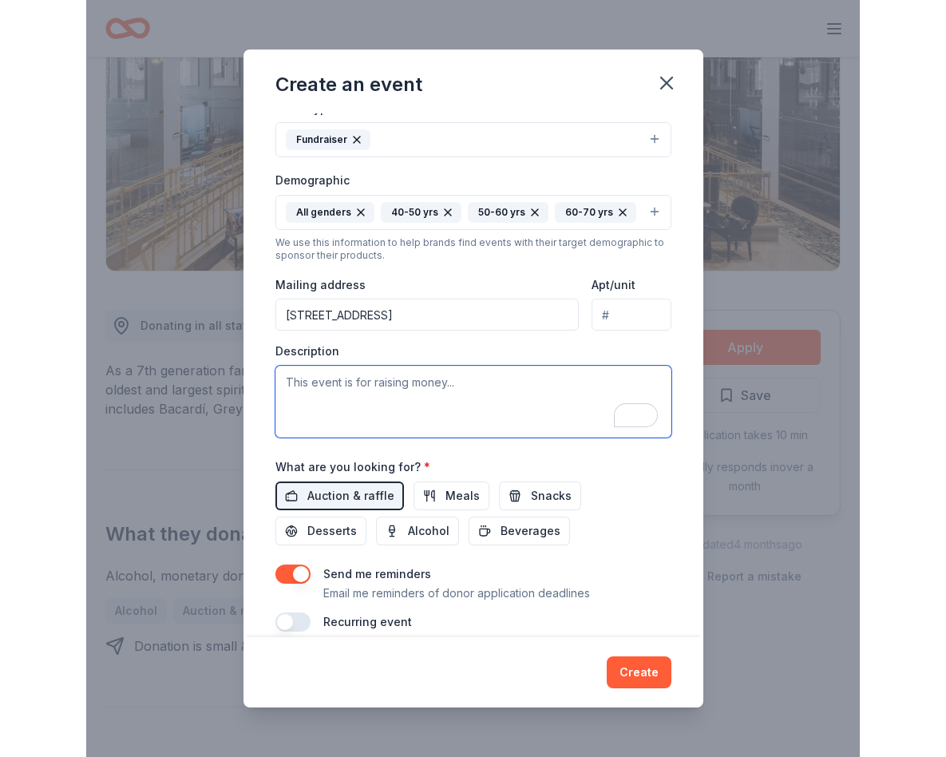
scroll to position [243, 0]
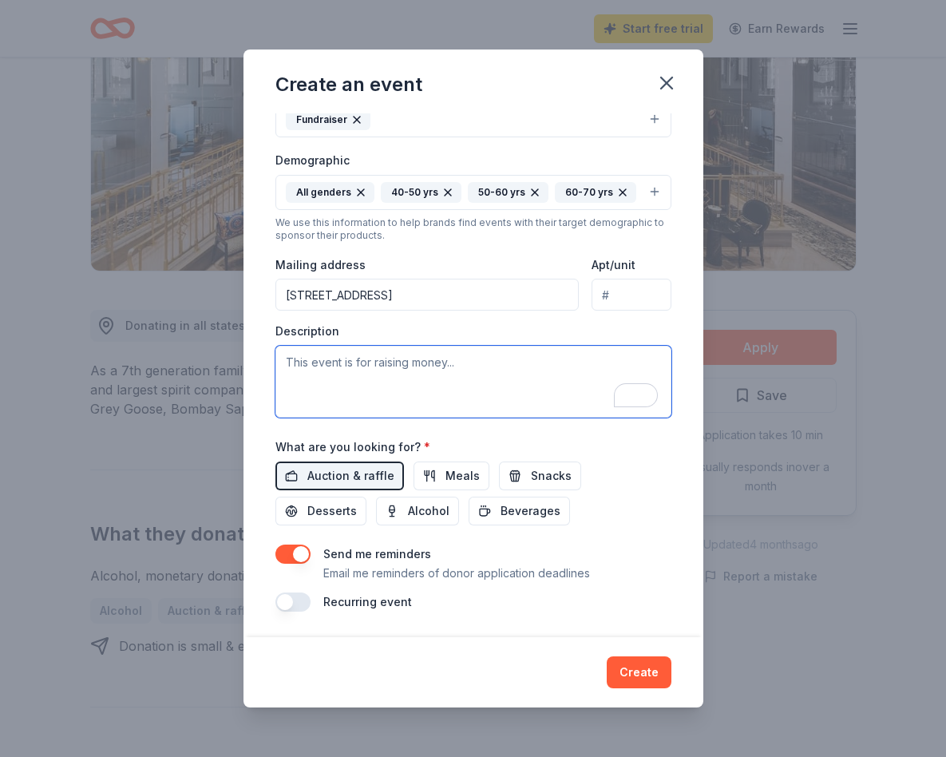
paste textarea "Dear Fifty-Fifty Brewing Team, I hope this message finds you well! I am reachin…"
click at [473, 382] on textarea "To enrich screen reader interactions, please activate Accessibility in Grammarl…" at bounding box center [473, 382] width 396 height 72
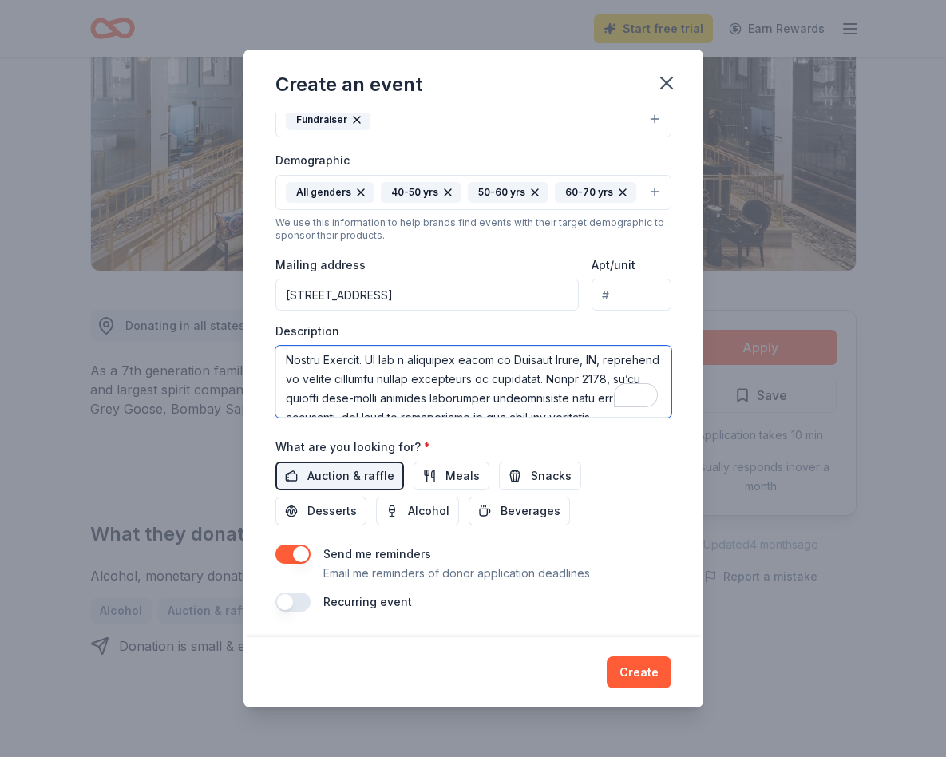
scroll to position [0, 0]
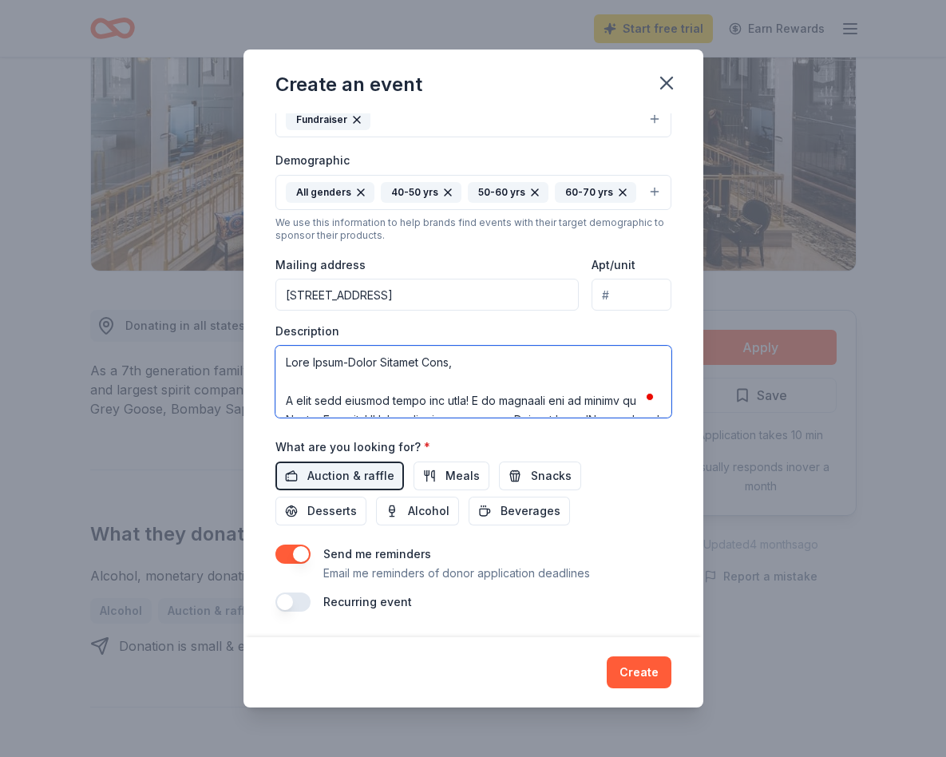
drag, startPoint x: 414, startPoint y: 365, endPoint x: 315, endPoint y: 362, distance: 99.0
click at [315, 362] on textarea "To enrich screen reader interactions, please activate Accessibility in Grammarl…" at bounding box center [473, 382] width 396 height 72
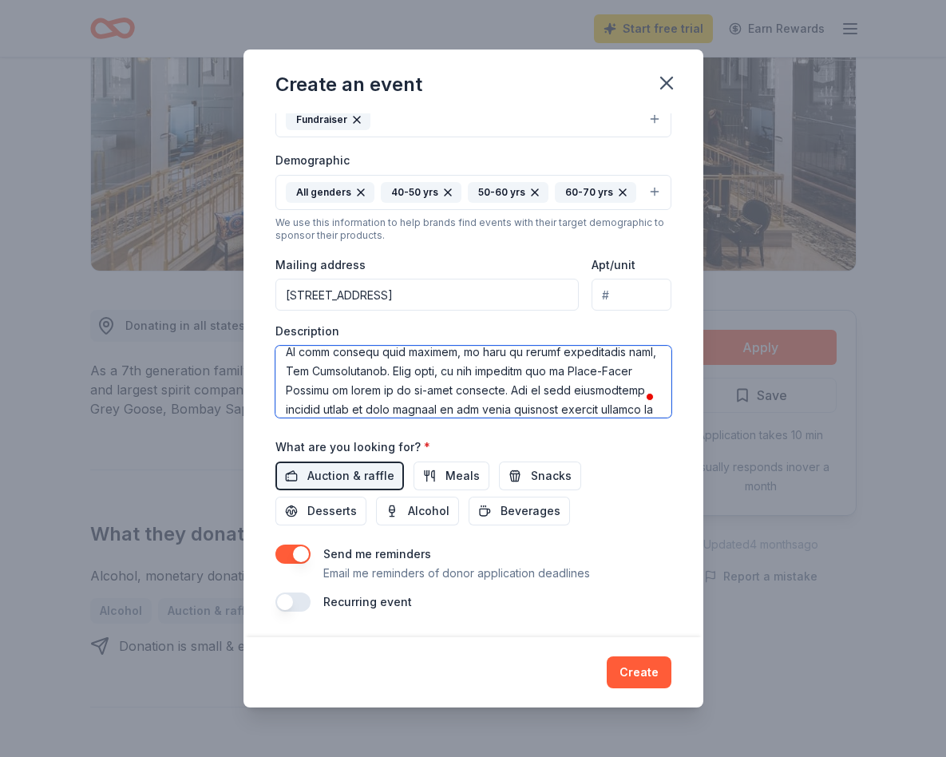
drag, startPoint x: 637, startPoint y: 372, endPoint x: 538, endPoint y: 374, distance: 99.0
click at [538, 374] on textarea "To enrich screen reader interactions, please activate Accessibility in Grammarl…" at bounding box center [473, 382] width 396 height 72
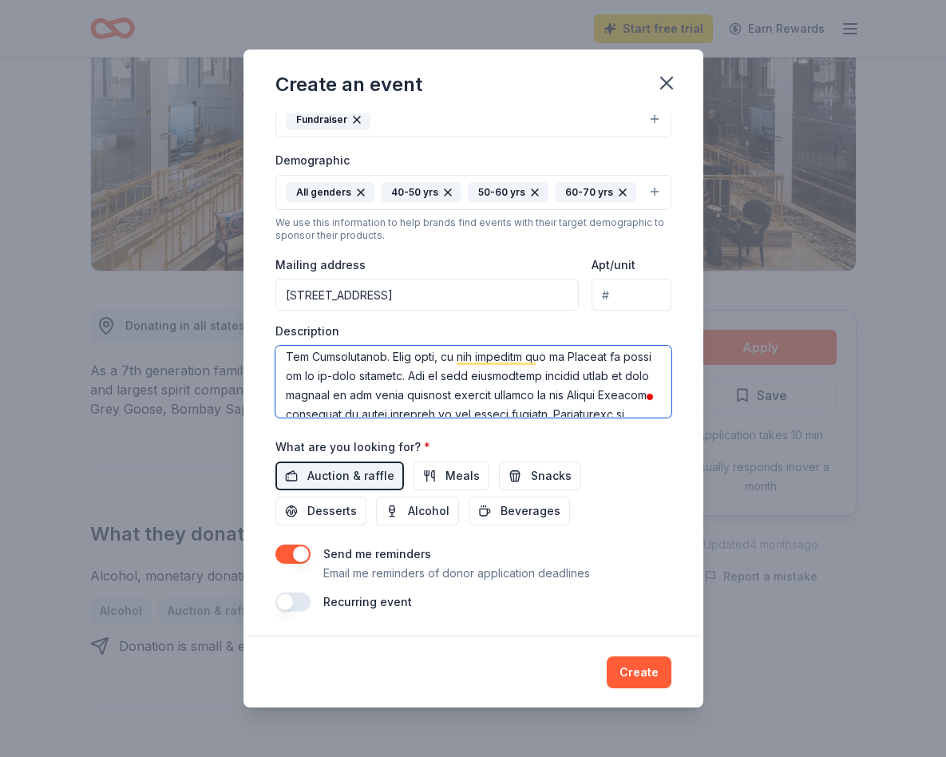
drag, startPoint x: 441, startPoint y: 376, endPoint x: 497, endPoint y: 379, distance: 56.0
click at [497, 379] on textarea "To enrich screen reader interactions, please activate Accessibility in Grammarl…" at bounding box center [473, 382] width 396 height 72
drag, startPoint x: 513, startPoint y: 378, endPoint x: 598, endPoint y: 382, distance: 84.7
click at [598, 382] on textarea "To enrich screen reader interactions, please activate Accessibility in Grammarl…" at bounding box center [473, 382] width 396 height 72
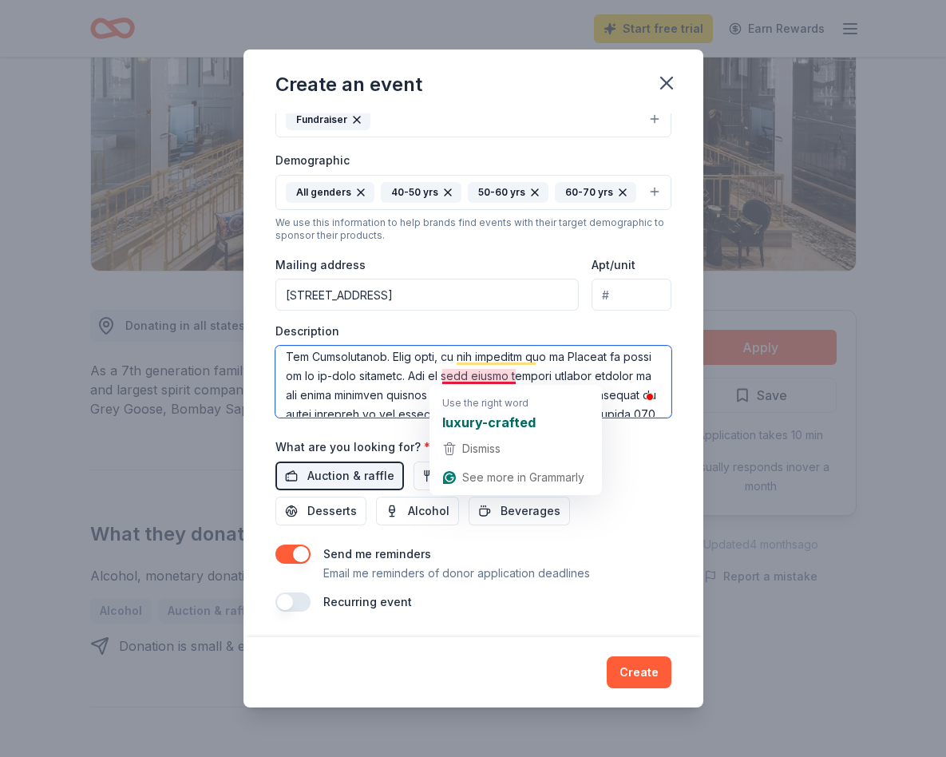
drag, startPoint x: 517, startPoint y: 377, endPoint x: 481, endPoint y: 382, distance: 37.0
click at [481, 382] on textarea "To enrich screen reader interactions, please activate Accessibility in Grammarl…" at bounding box center [473, 382] width 396 height 72
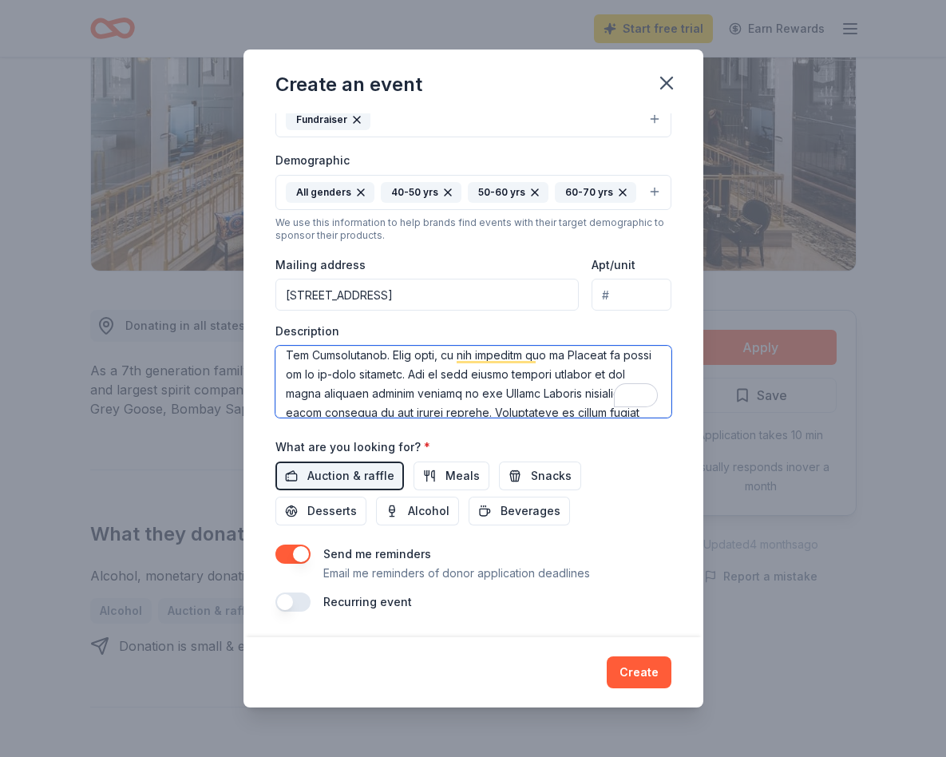
drag, startPoint x: 596, startPoint y: 357, endPoint x: 510, endPoint y: 396, distance: 94.0
click at [510, 396] on textarea "To enrich screen reader interactions, please activate Accessibility in Grammarl…" at bounding box center [473, 382] width 396 height 72
click at [598, 358] on textarea "To enrich screen reader interactions, please activate Accessibility in Grammarl…" at bounding box center [473, 382] width 396 height 72
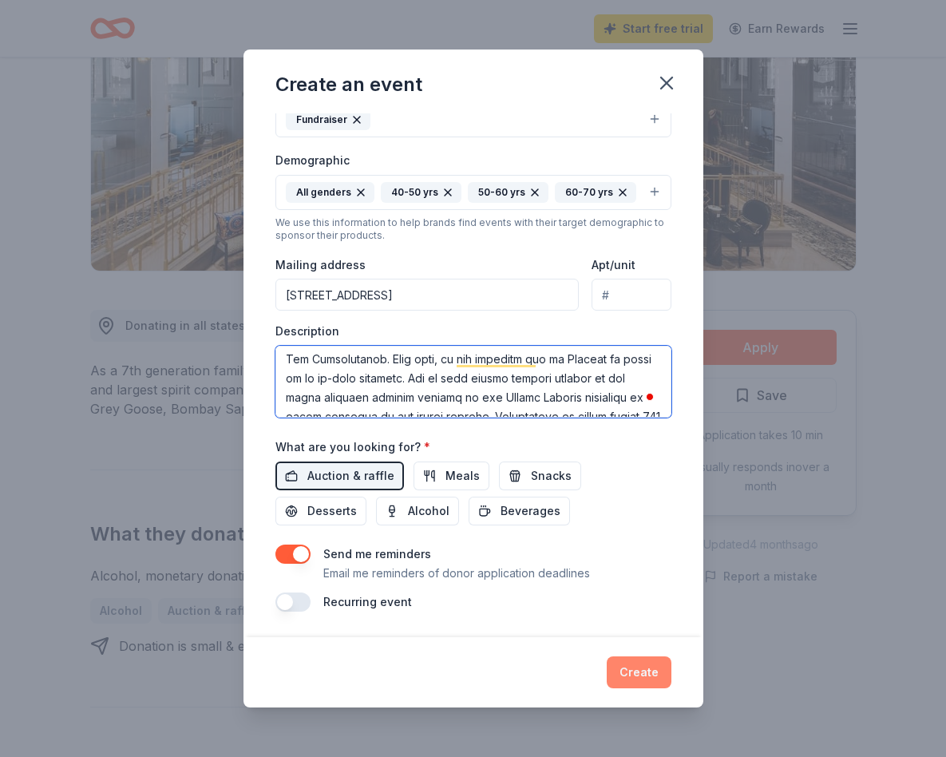
type textarea "Dear Bacardi Team, I hope this message finds you well! I am reaching out on beh…"
click at [654, 673] on button "Create" at bounding box center [639, 672] width 65 height 32
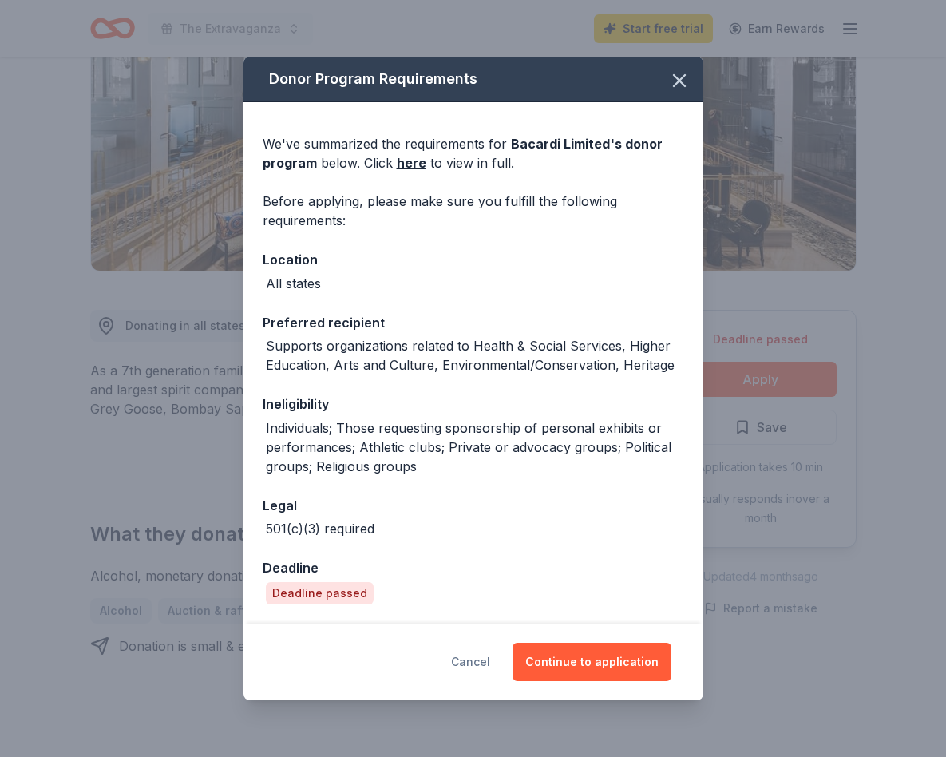
click at [489, 663] on button "Cancel" at bounding box center [470, 662] width 39 height 38
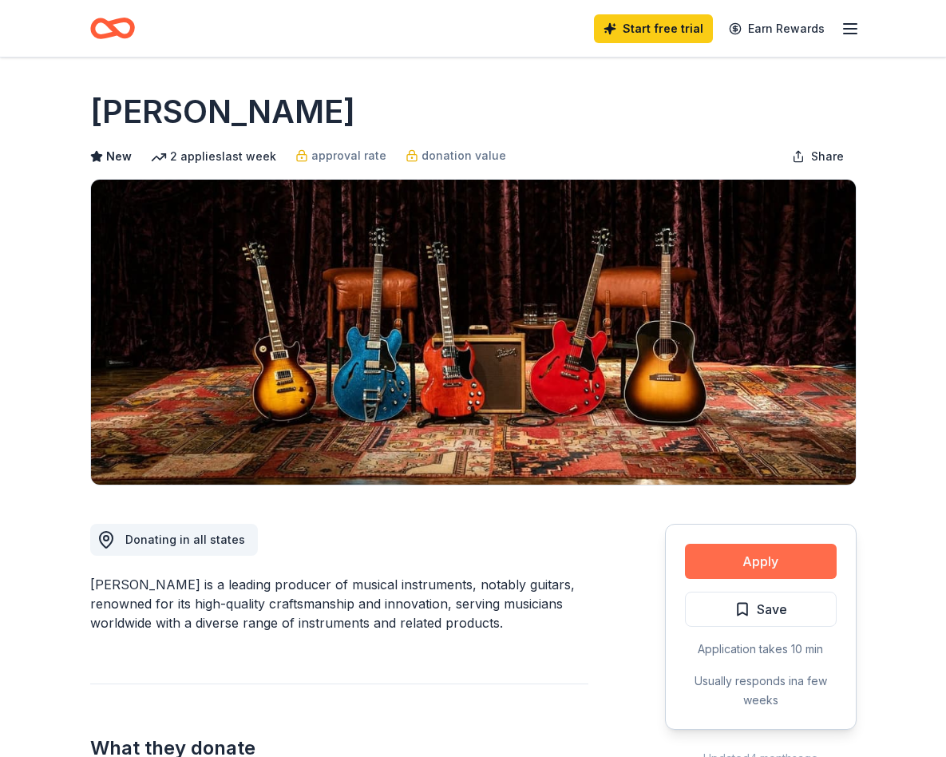
click at [749, 556] on button "Apply" at bounding box center [761, 561] width 152 height 35
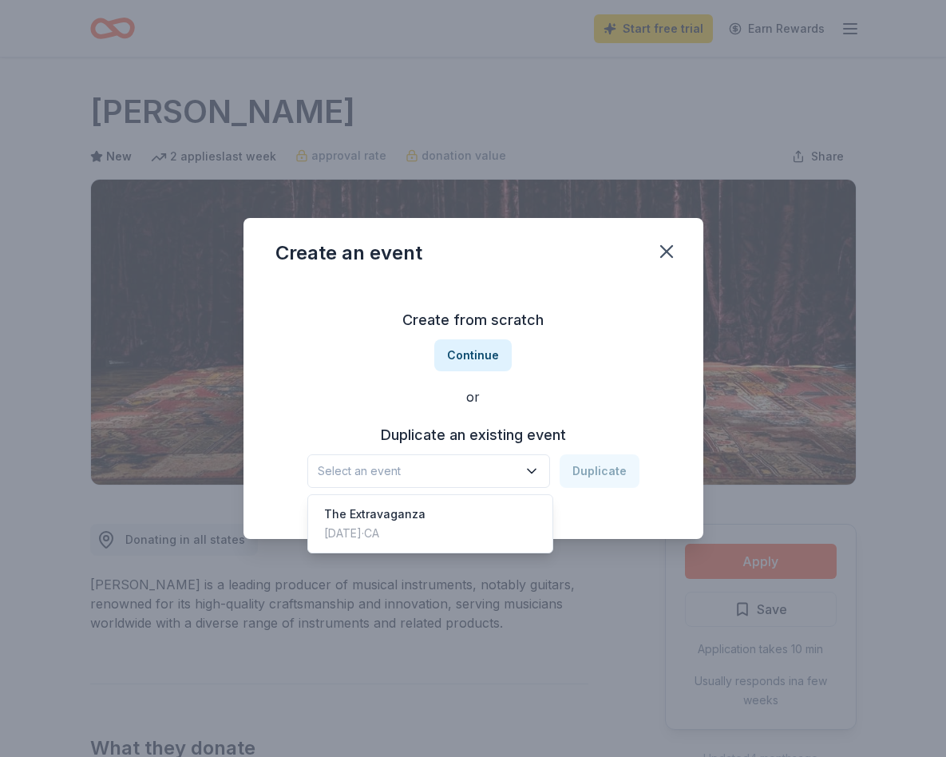
click at [470, 460] on button "Select an event" at bounding box center [428, 471] width 243 height 34
click at [461, 512] on div "The Extravaganza Dec 06, 2025 · CA" at bounding box center [430, 523] width 238 height 51
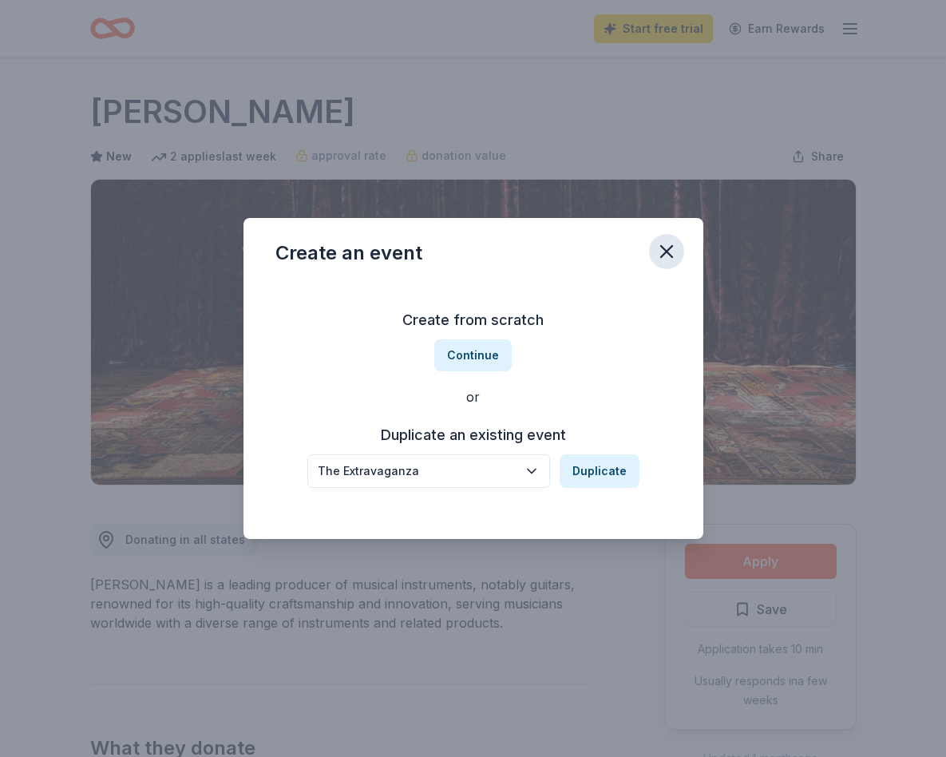
click at [657, 255] on icon "button" at bounding box center [666, 251] width 22 height 22
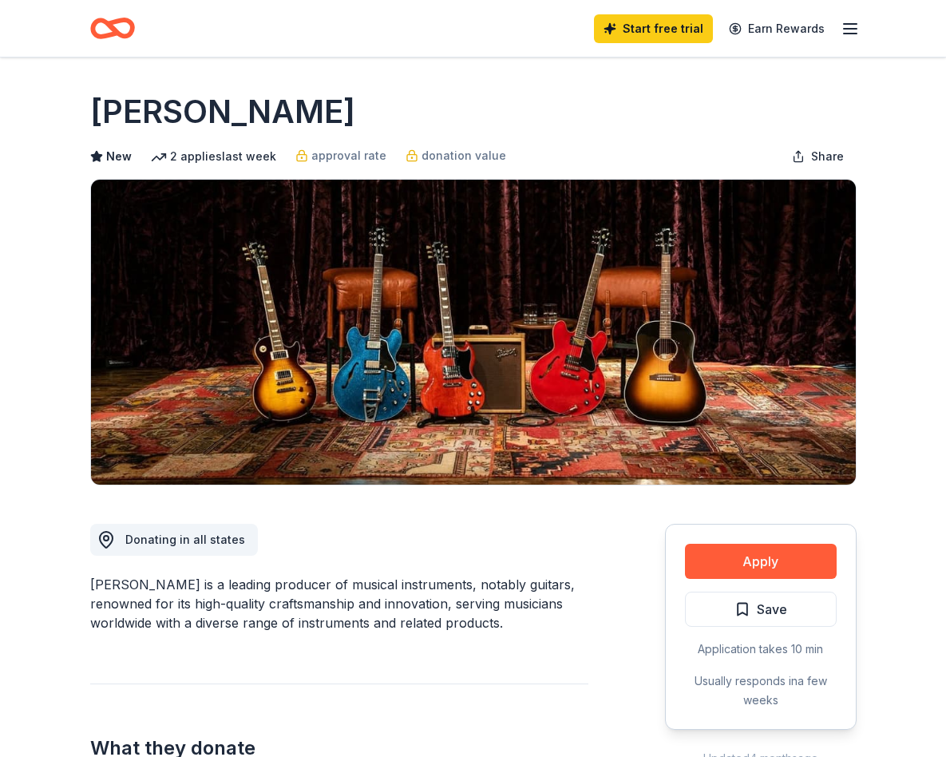
click at [119, 31] on icon "Home" at bounding box center [112, 29] width 45 height 38
click at [773, 38] on div "Start free trial Earn Rewards" at bounding box center [727, 29] width 266 height 38
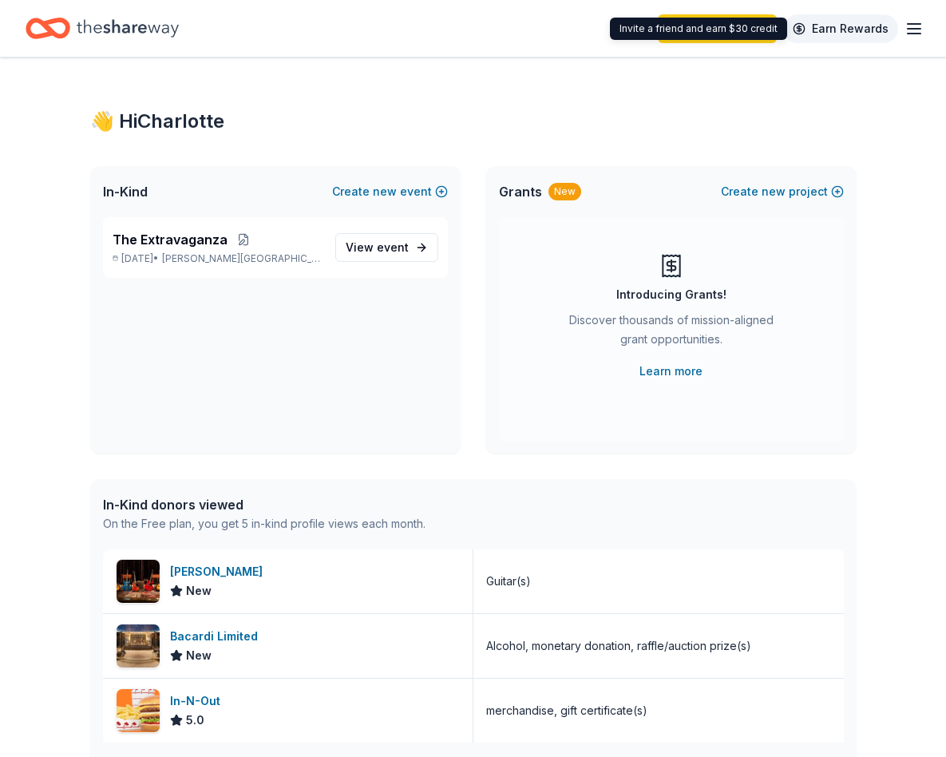
drag, startPoint x: 847, startPoint y: 38, endPoint x: 849, endPoint y: 22, distance: 16.1
click at [773, 22] on link "Earn Rewards" at bounding box center [840, 28] width 115 height 29
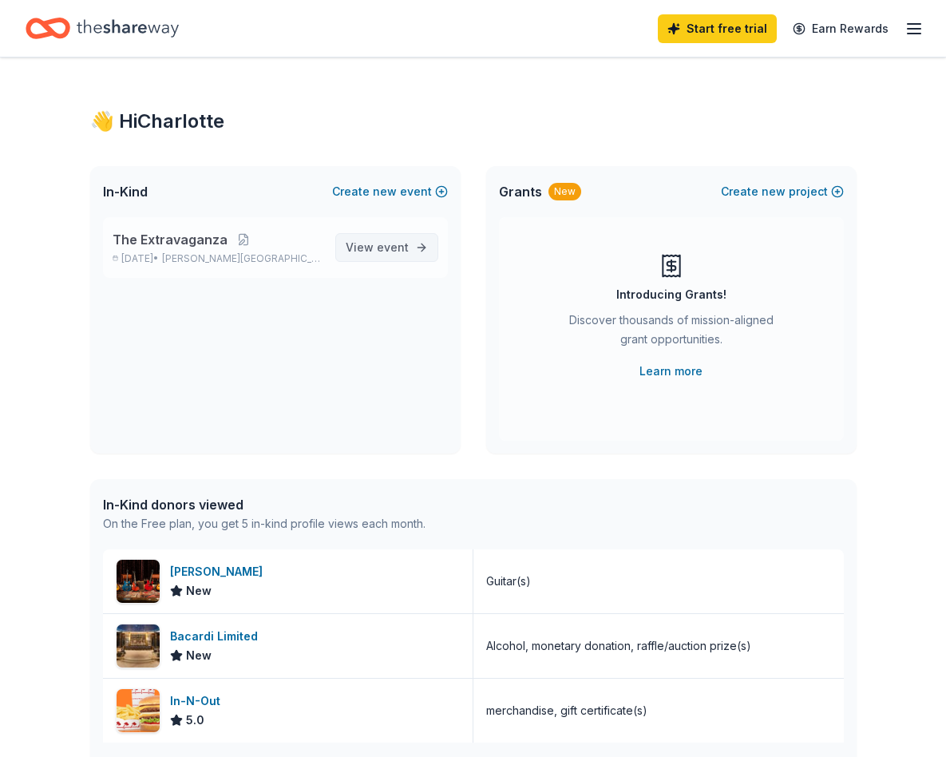
click at [387, 251] on span "event" at bounding box center [393, 247] width 32 height 14
click at [370, 250] on span "View event" at bounding box center [377, 247] width 63 height 19
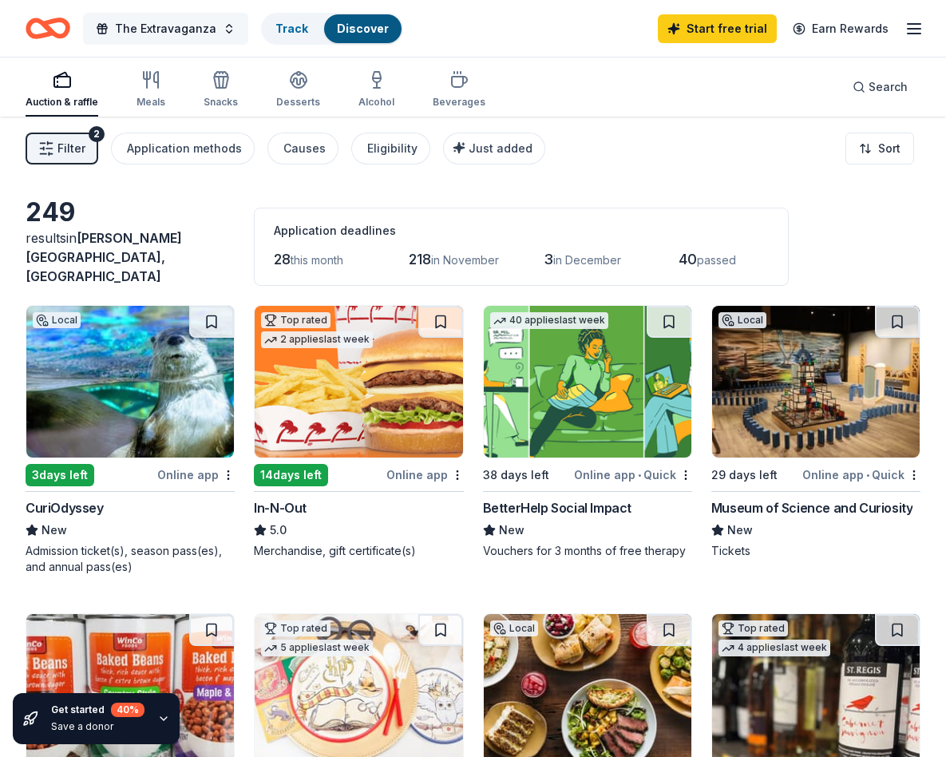
click at [222, 28] on button "The Extravaganza" at bounding box center [165, 29] width 165 height 32
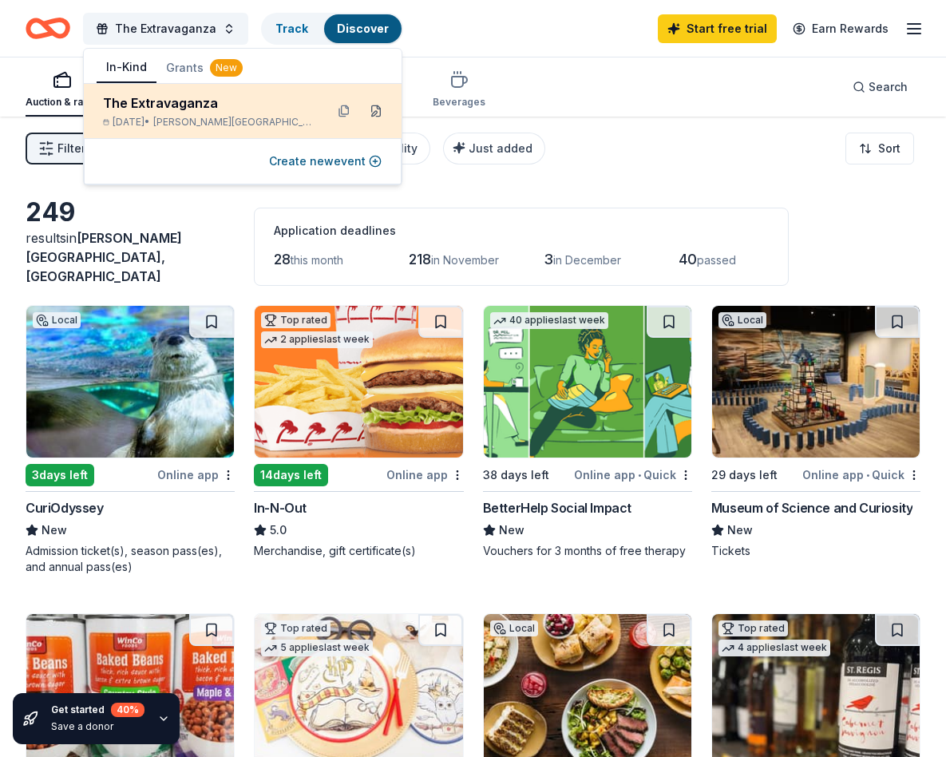
click at [375, 110] on button at bounding box center [376, 111] width 26 height 26
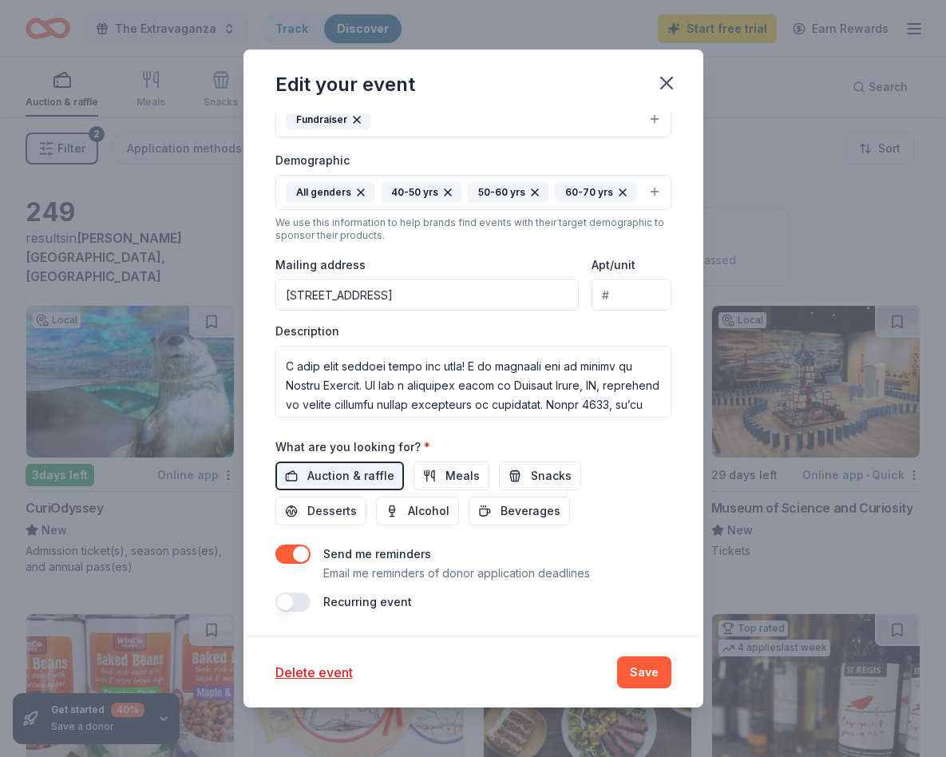
scroll to position [41, 0]
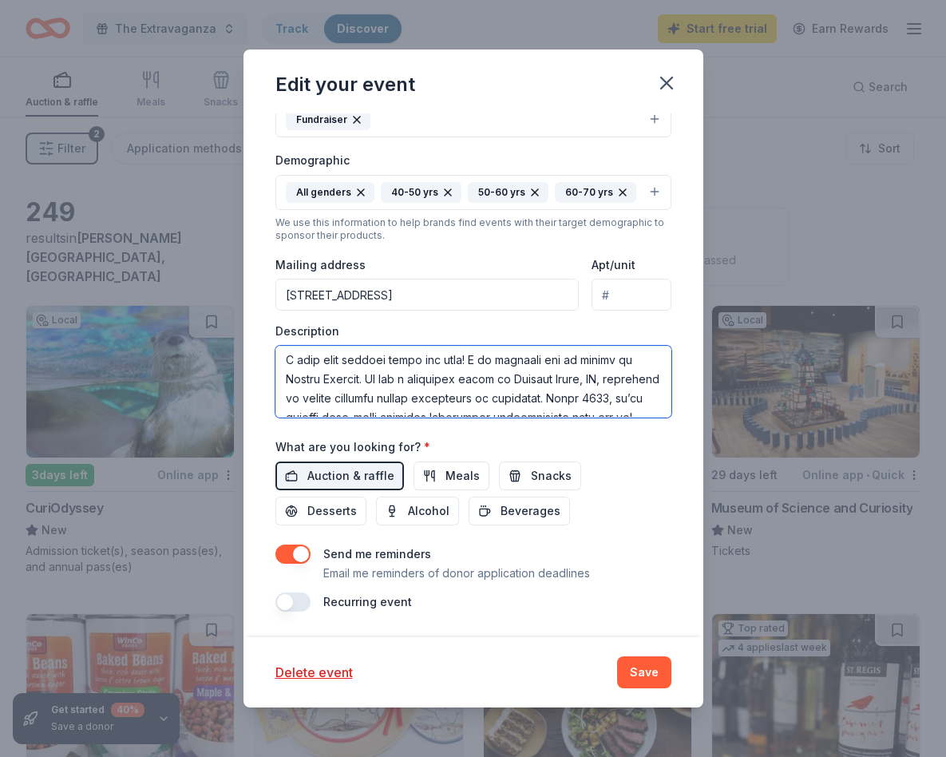
click at [424, 390] on textarea at bounding box center [473, 382] width 396 height 72
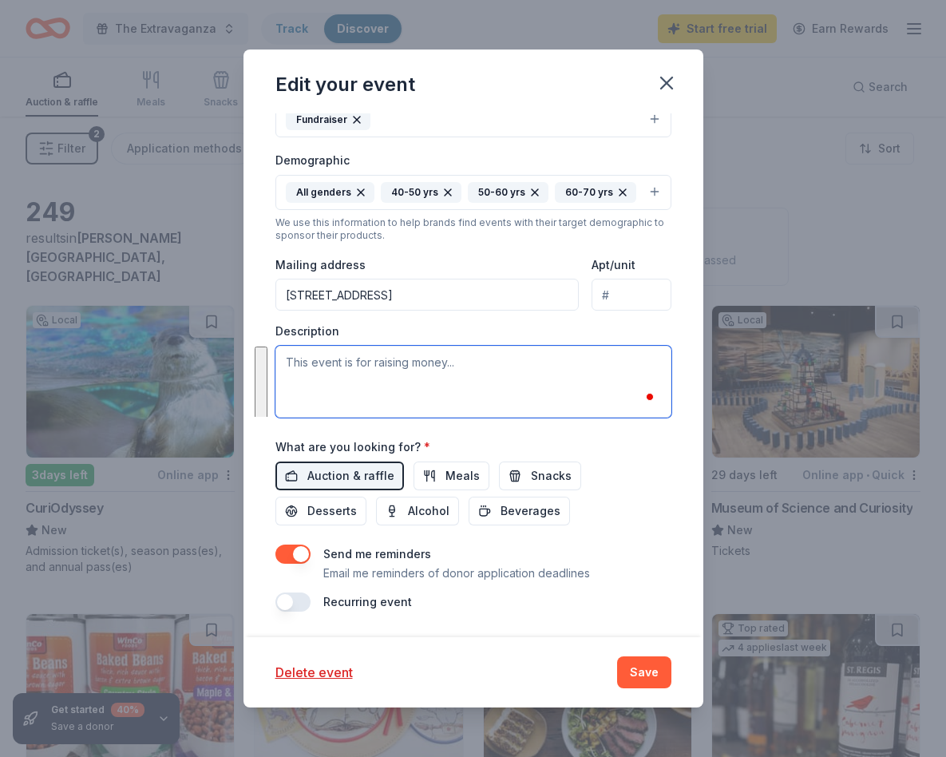
scroll to position [0, 0]
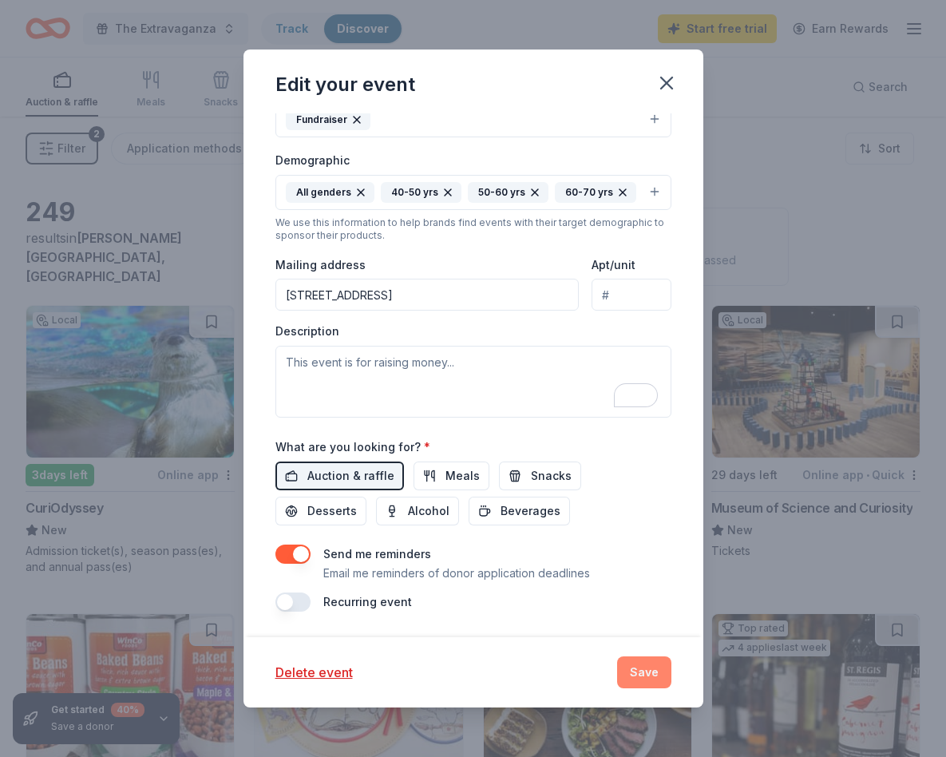
click at [643, 665] on button "Save" at bounding box center [644, 672] width 54 height 32
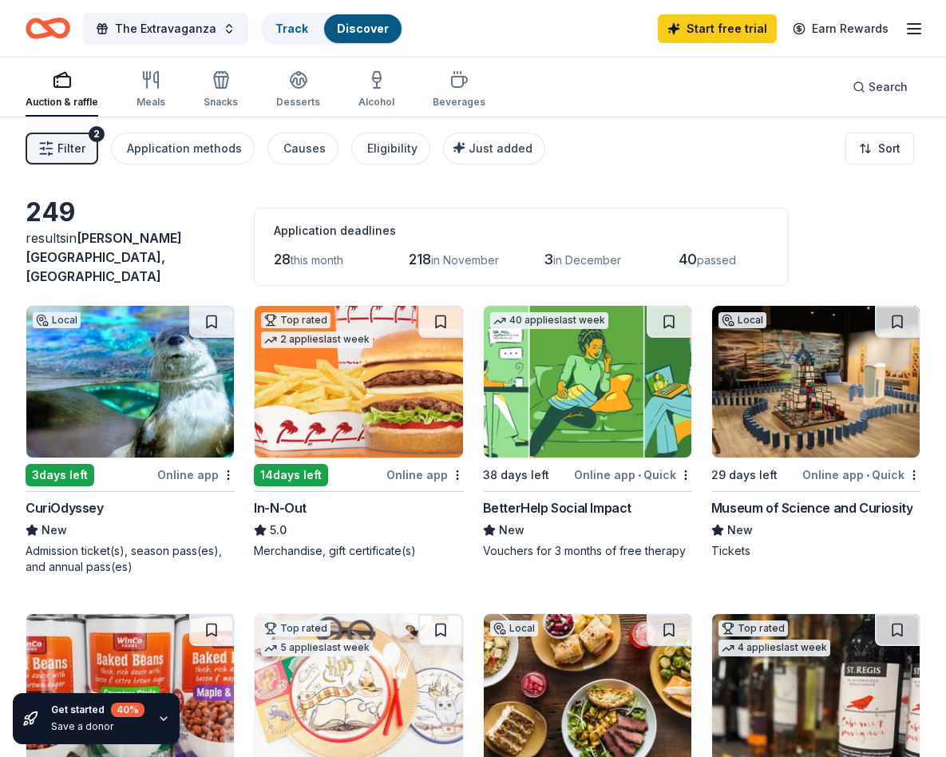
click at [65, 139] on span "Filter" at bounding box center [71, 148] width 28 height 19
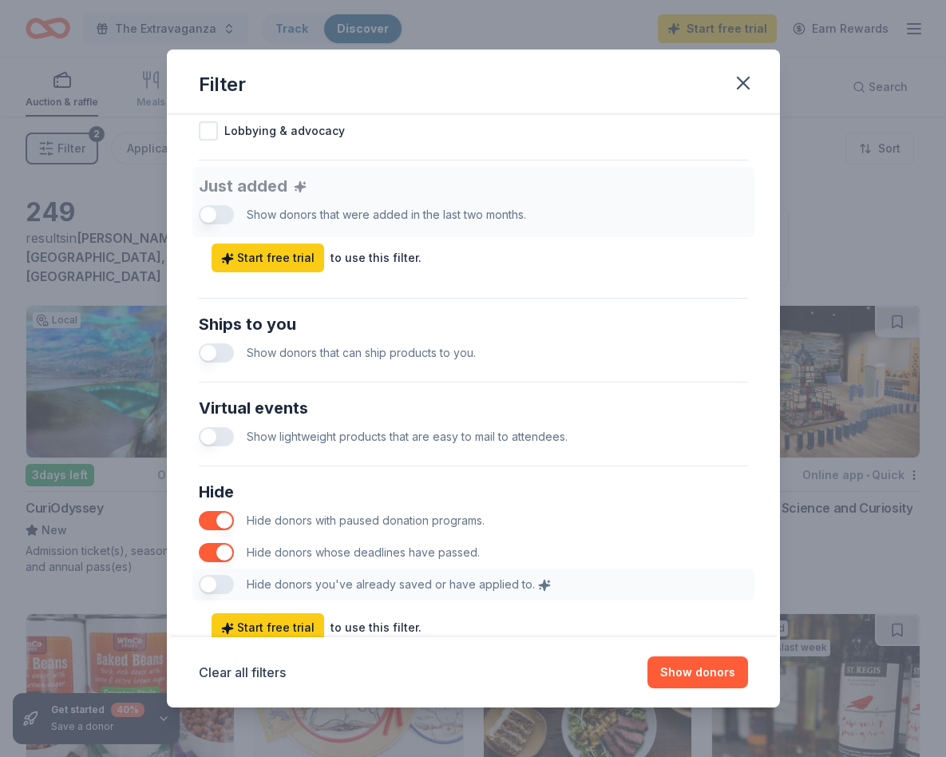
scroll to position [638, 0]
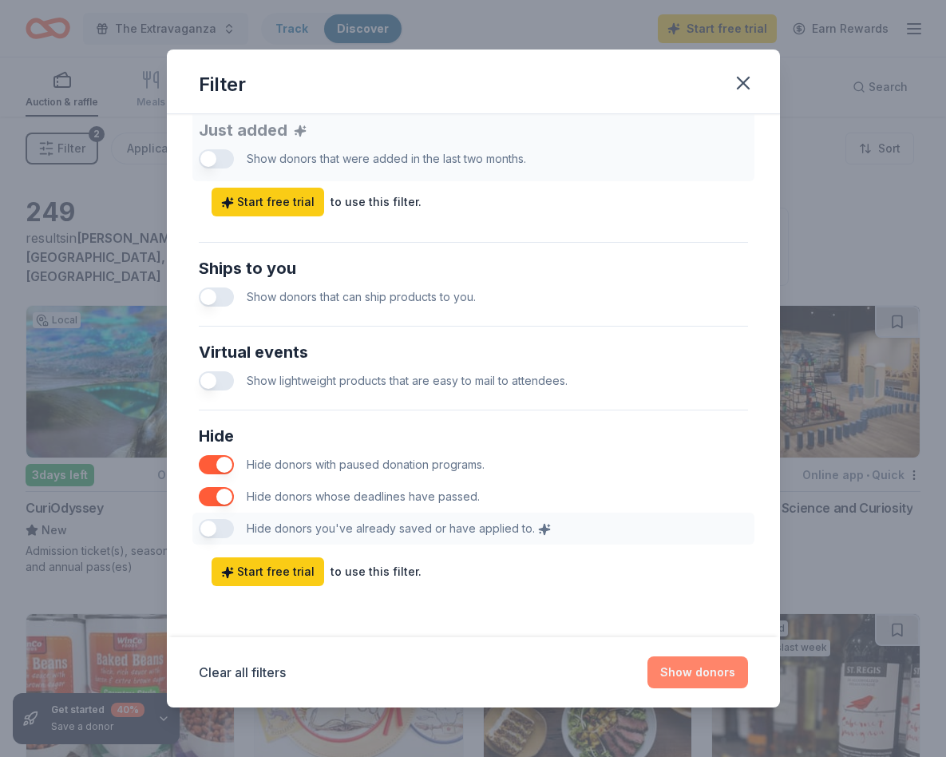
click at [687, 679] on button "Show donors" at bounding box center [697, 672] width 101 height 32
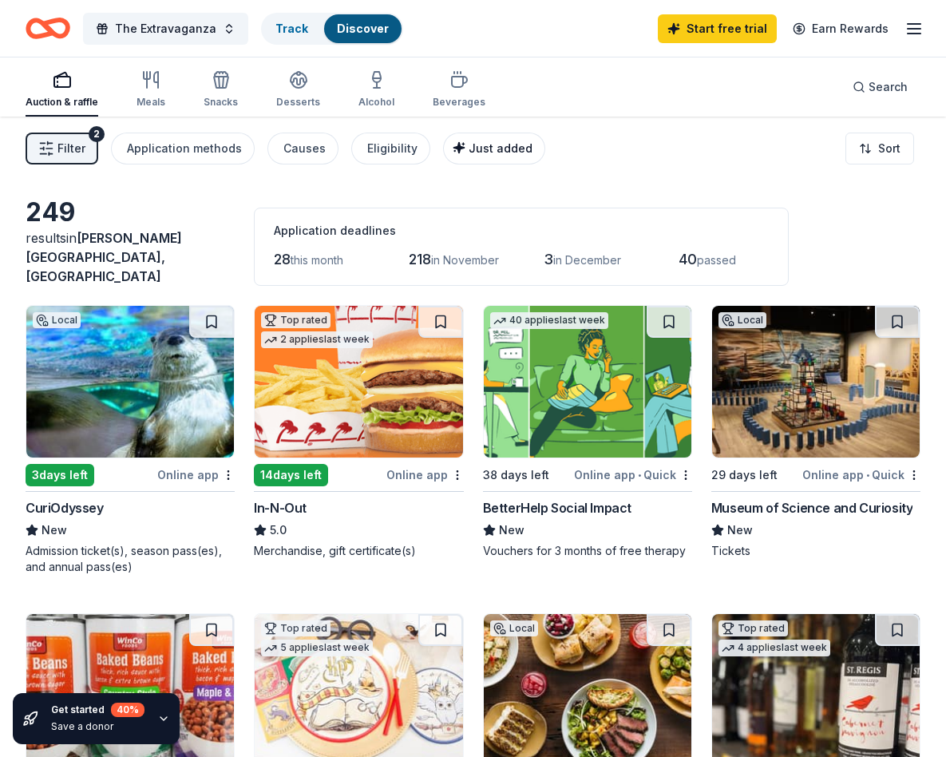
click at [475, 155] on div "Just added" at bounding box center [495, 148] width 73 height 19
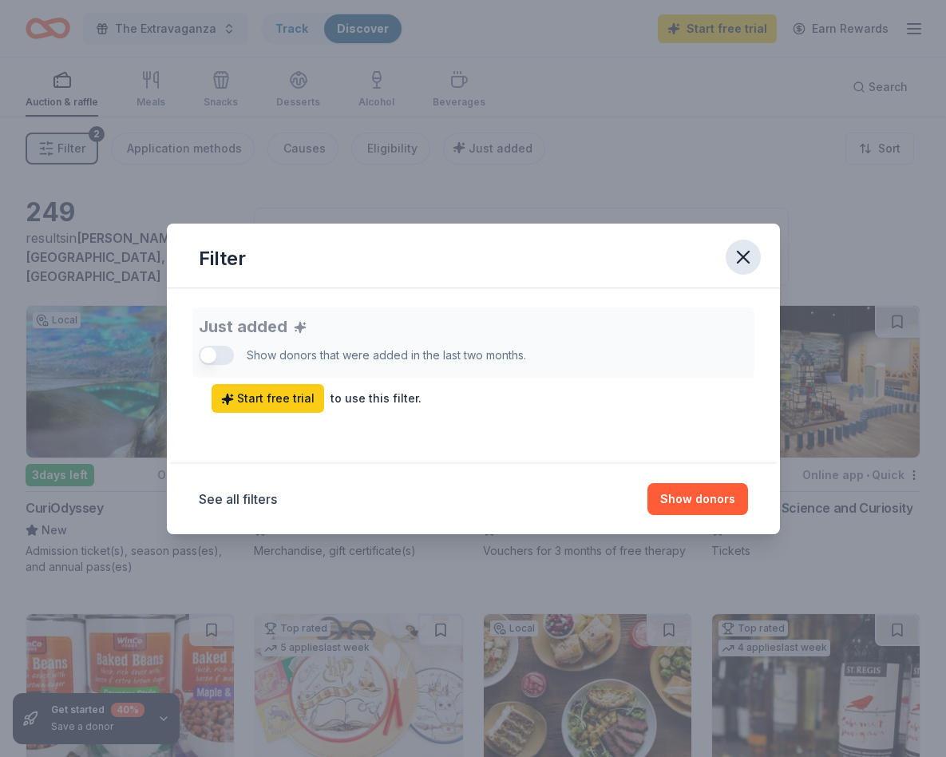
click at [744, 269] on button "button" at bounding box center [743, 257] width 35 height 35
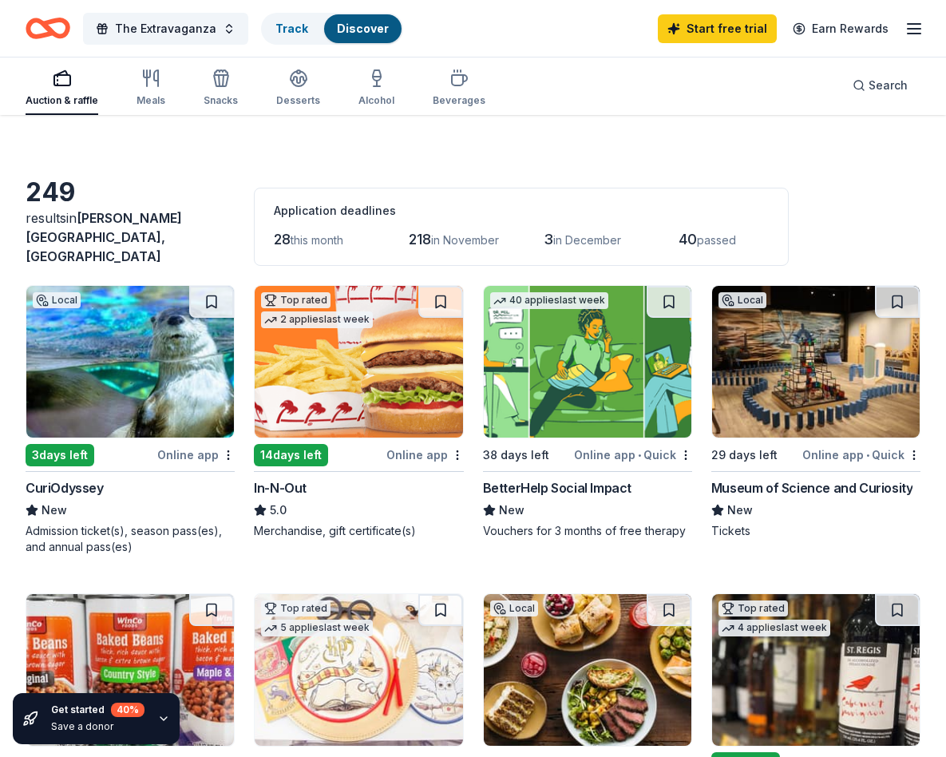
scroll to position [0, 0]
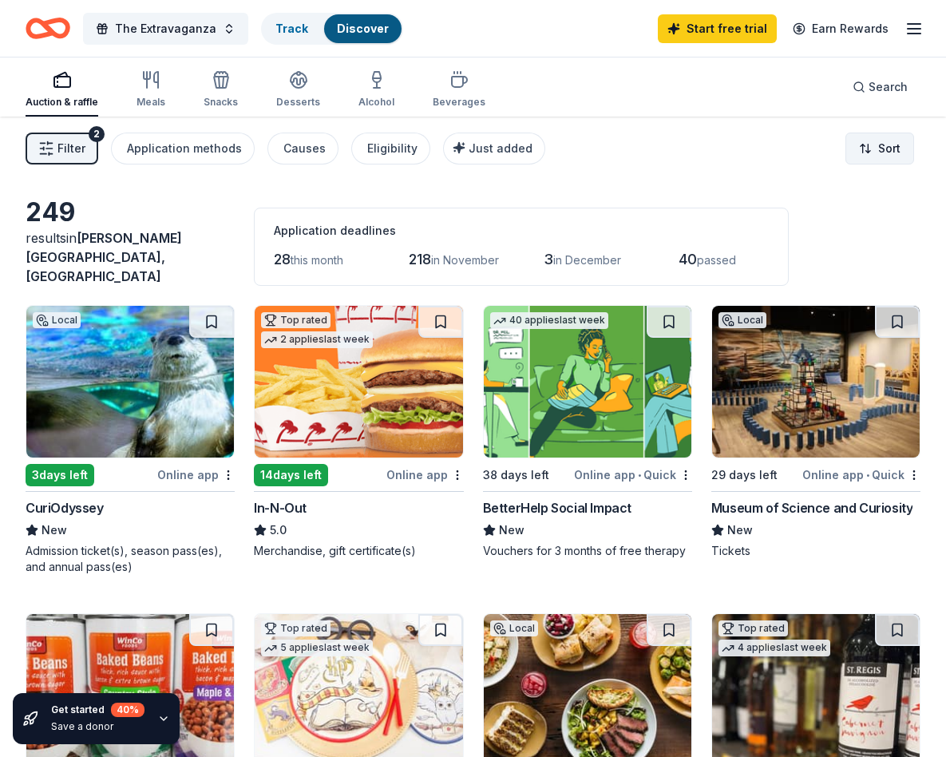
click at [773, 141] on html "10% The Extravaganza Track Discover Start free trial Earn Rewards Auction & raf…" at bounding box center [473, 378] width 946 height 757
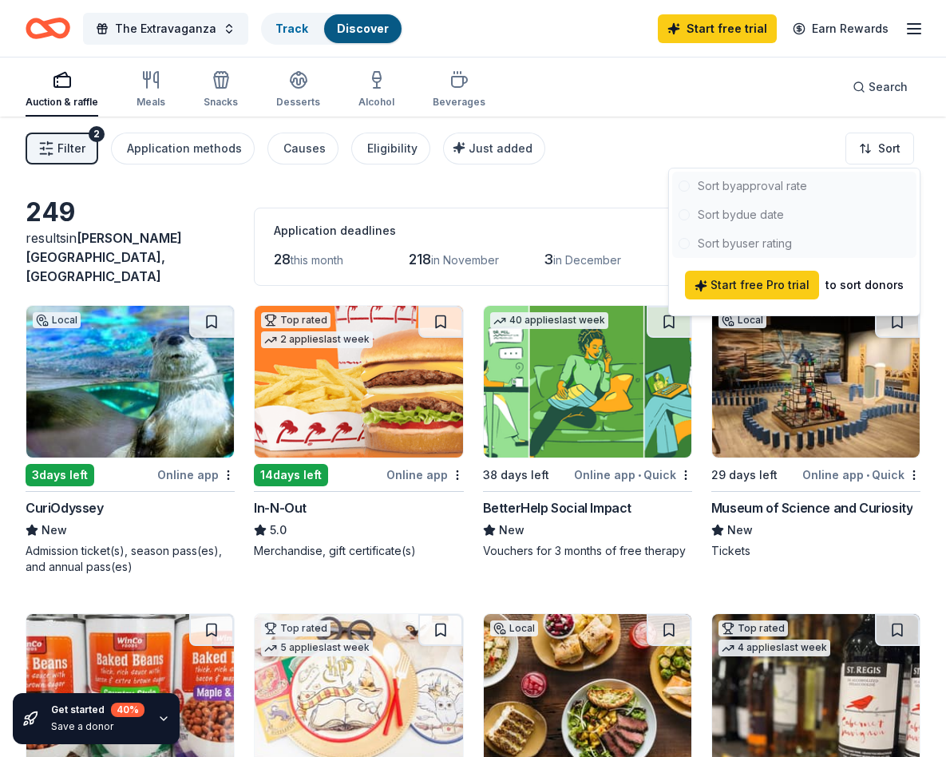
click at [543, 193] on html "10% The Extravaganza Track Discover Start free trial Earn Rewards Auction & raf…" at bounding box center [473, 378] width 946 height 757
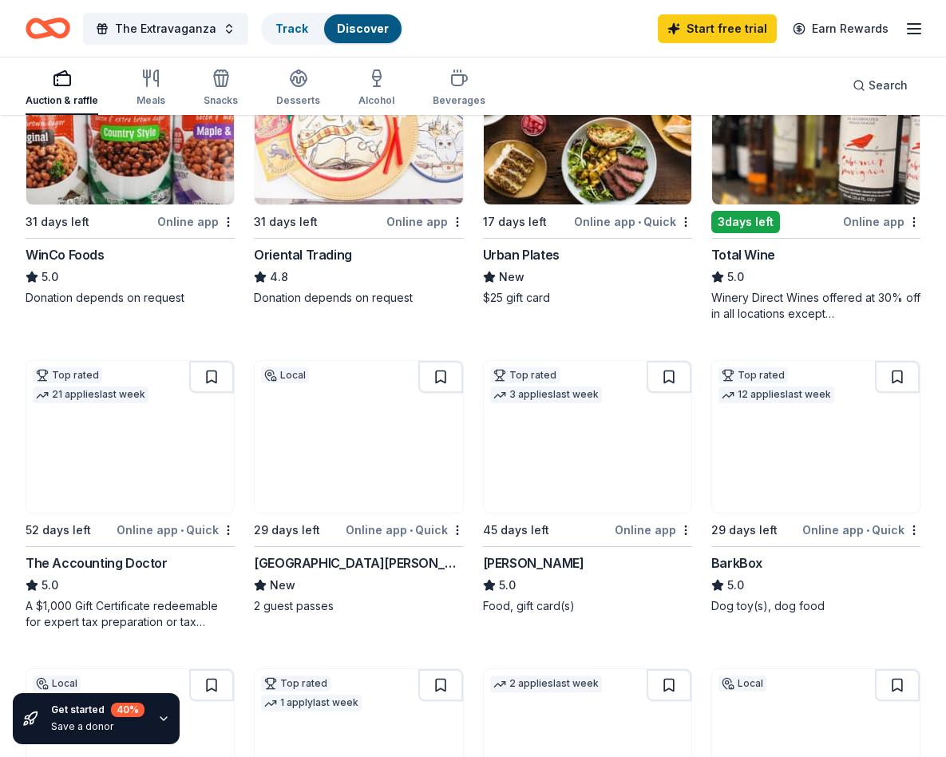
scroll to position [98, 0]
